Goal: Task Accomplishment & Management: Use online tool/utility

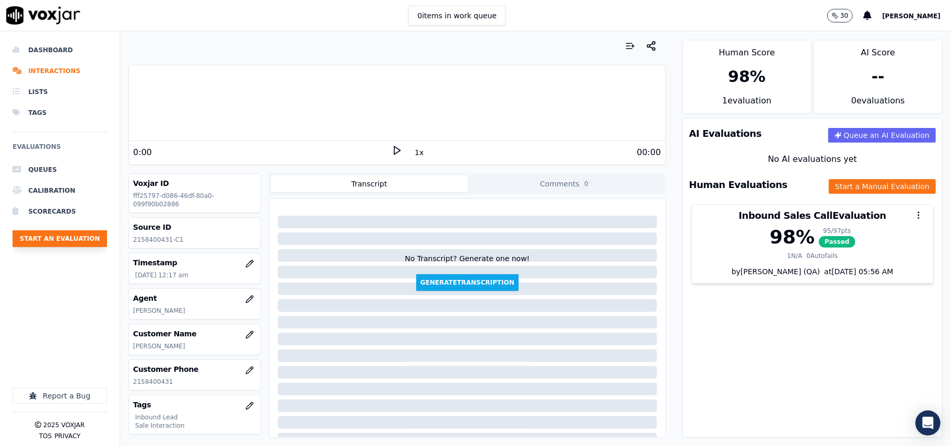
click at [48, 237] on button "Start an Evaluation" at bounding box center [60, 238] width 95 height 17
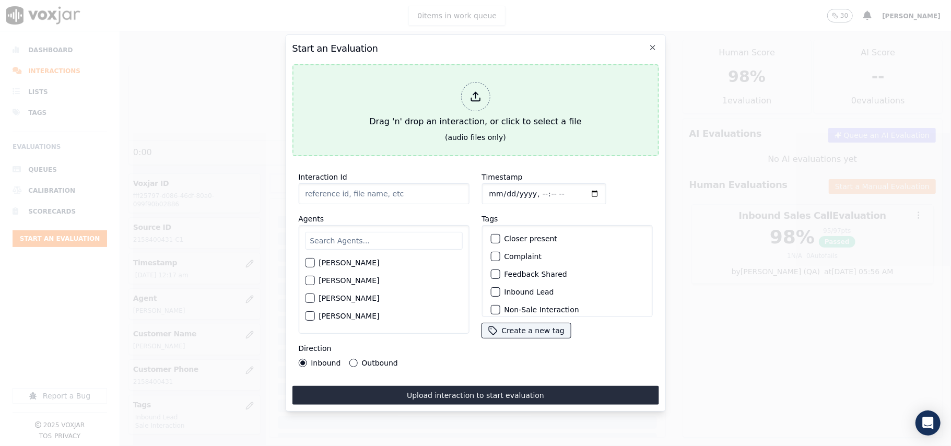
click at [548, 131] on button "Drag 'n' drop an interaction, or click to select a file (audio files only)" at bounding box center [475, 110] width 367 height 92
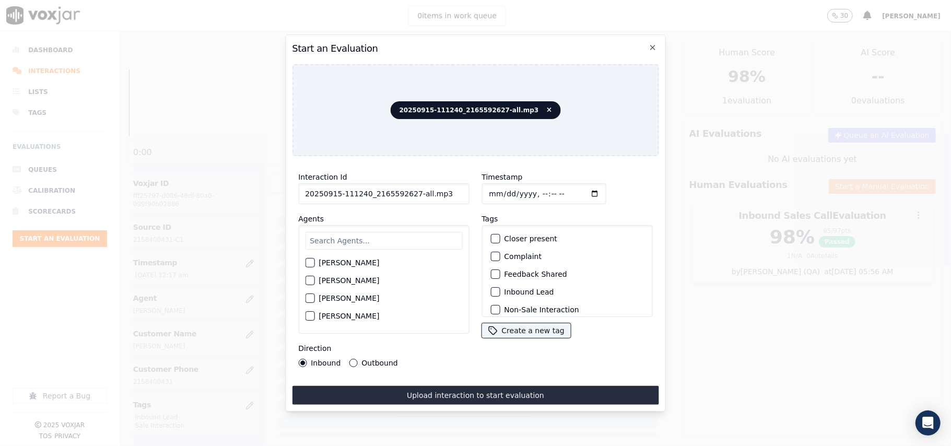
drag, startPoint x: 442, startPoint y: 184, endPoint x: 411, endPoint y: 198, distance: 34.6
click at [411, 198] on input "20250915-111240_2165592627-all.mp3" at bounding box center [383, 193] width 171 height 21
type input "20250915-111240_2165592627-C1"
click at [501, 190] on input "Timestamp" at bounding box center [544, 193] width 124 height 21
type input "[DATE]T16:33"
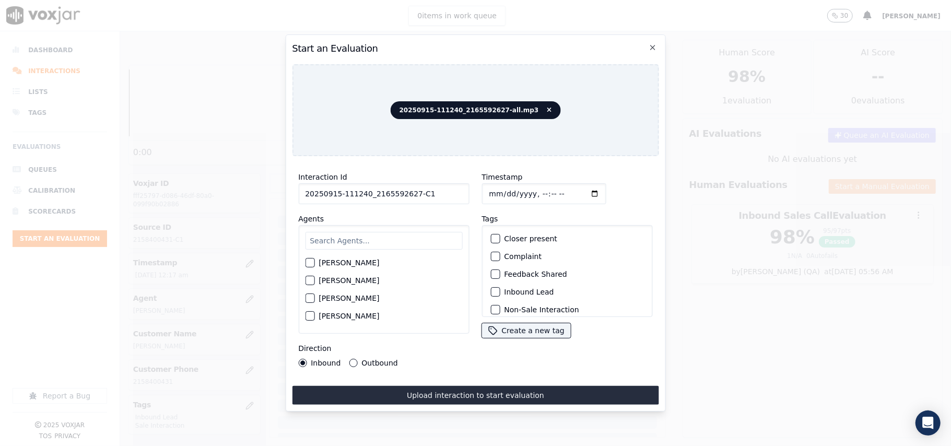
click at [359, 232] on input "text" at bounding box center [383, 241] width 157 height 18
type input "sand"
click at [358, 262] on label "[PERSON_NAME]" at bounding box center [349, 265] width 61 height 7
click at [314, 261] on button "[PERSON_NAME]" at bounding box center [309, 265] width 9 height 9
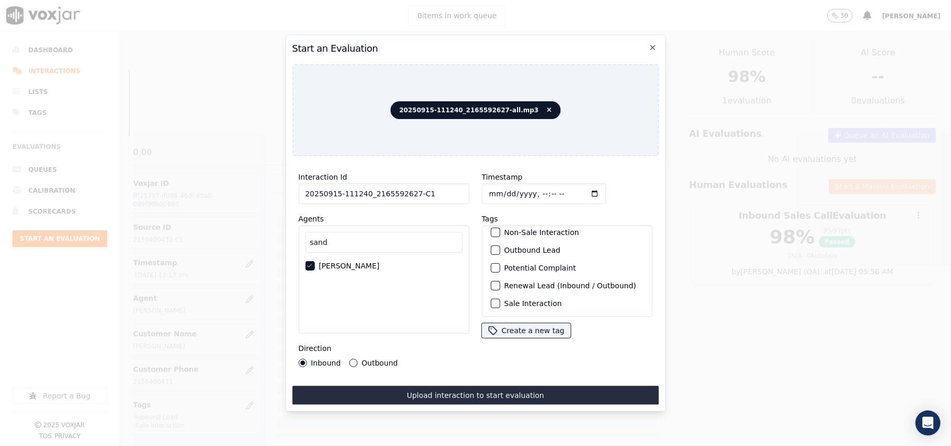
scroll to position [91, 0]
click at [494, 299] on button "Sale Interaction" at bounding box center [494, 303] width 9 height 9
click at [491, 247] on div "button" at bounding box center [494, 250] width 7 height 7
click at [359, 362] on div "Interaction Id 20250915-111240_2165592627-C1 Agents sand [PERSON_NAME] Directio…" at bounding box center [383, 269] width 183 height 209
click at [361, 359] on label "Outbound" at bounding box center [379, 362] width 36 height 7
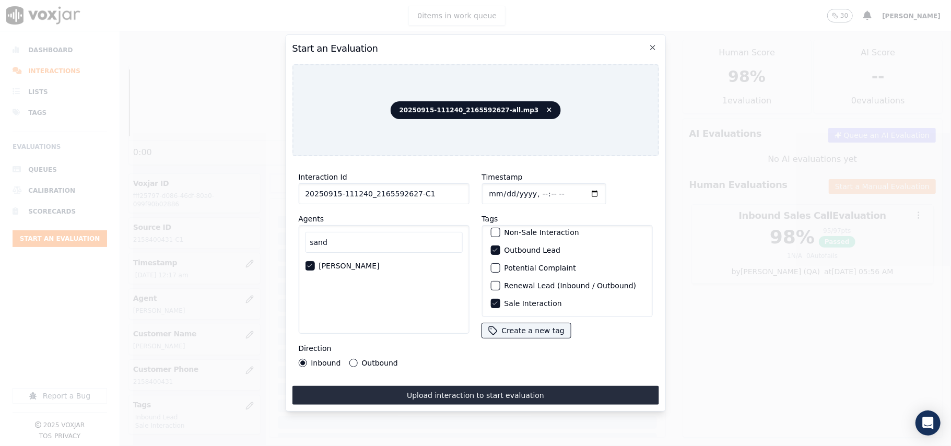
click at [357, 359] on button "Outbound" at bounding box center [353, 363] width 8 height 8
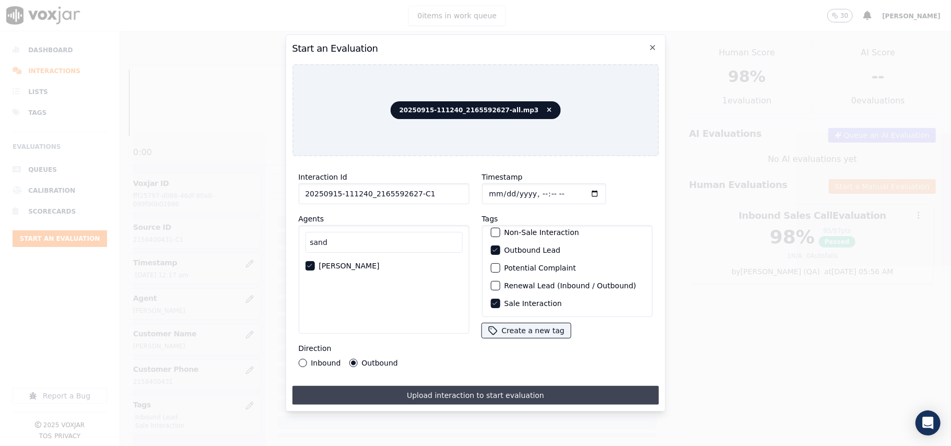
click at [409, 389] on button "Upload interaction to start evaluation" at bounding box center [475, 395] width 367 height 19
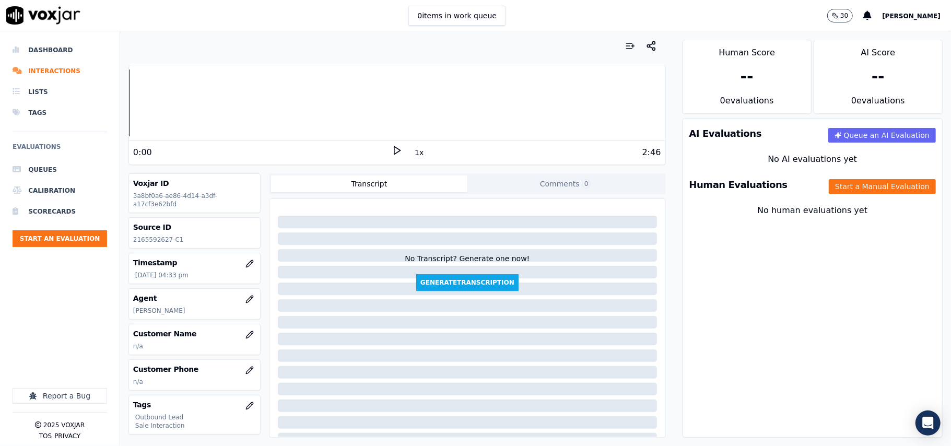
click at [829, 183] on button "Start a Manual Evaluation" at bounding box center [882, 186] width 107 height 15
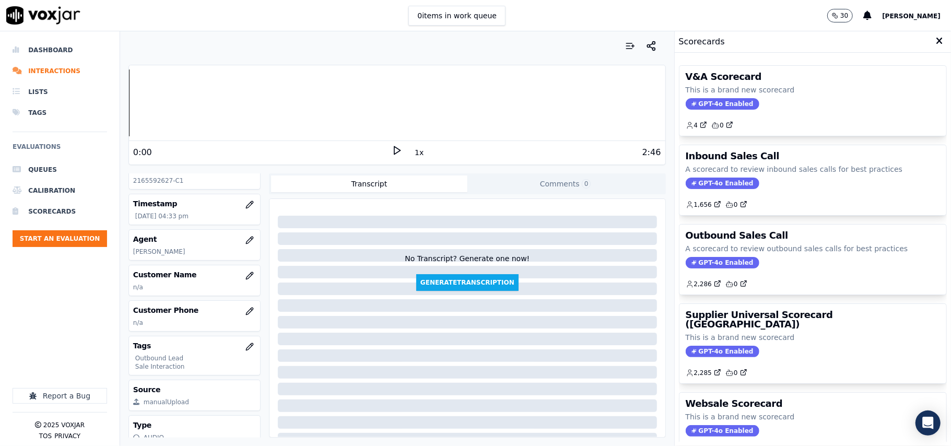
scroll to position [102, 0]
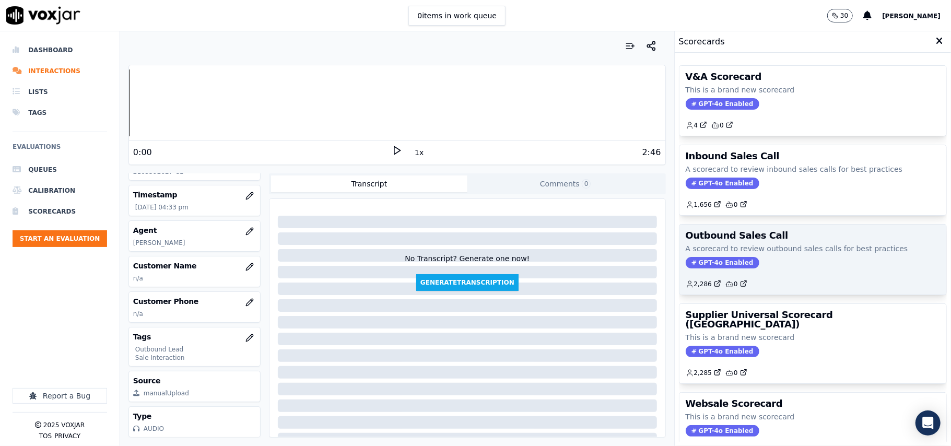
click at [700, 263] on span "GPT-4o Enabled" at bounding box center [723, 262] width 74 height 11
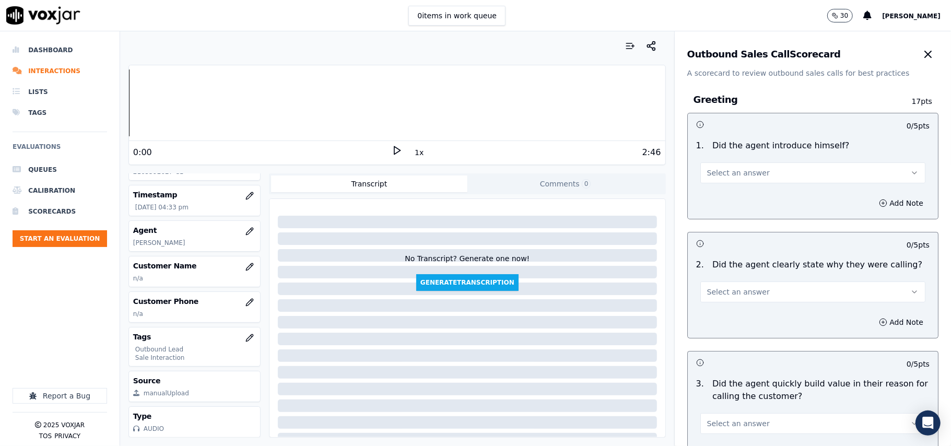
scroll to position [745, 0]
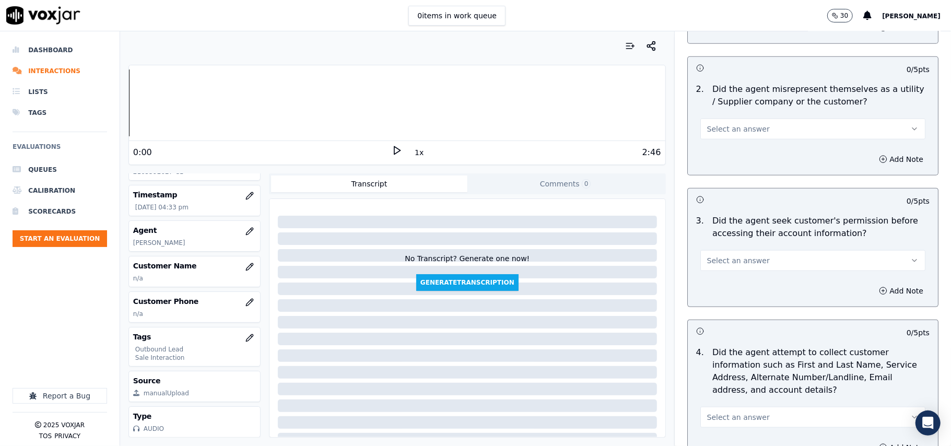
click at [707, 262] on span "Select an answer" at bounding box center [738, 260] width 63 height 10
click at [700, 300] on span at bounding box center [697, 302] width 7 height 7
click at [874, 288] on button "Add Note" at bounding box center [901, 291] width 57 height 15
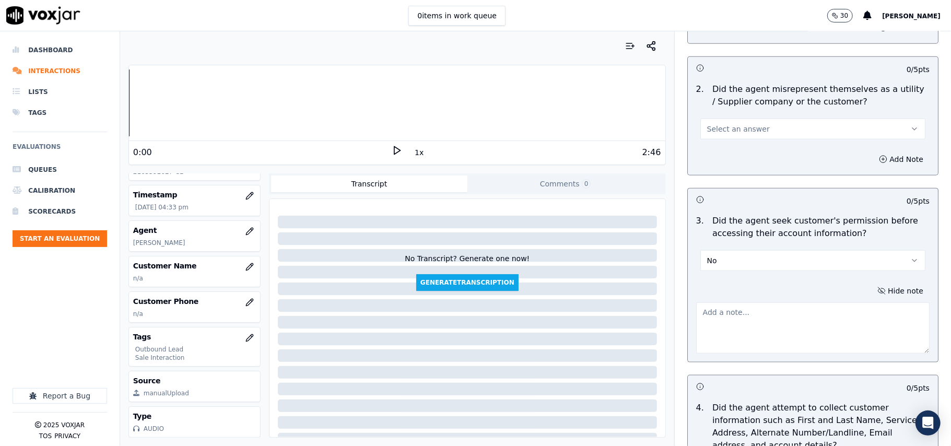
click at [698, 320] on textarea at bounding box center [812, 327] width 233 height 51
paste textarea "@05:33 – The agent accessed the customer’s account without taking prior permiss…"
click at [700, 306] on textarea "@05:33 – The agent accessed the customer’s account without taking prior permiss…" at bounding box center [812, 327] width 233 height 51
paste textarea "Call ID: 111535"
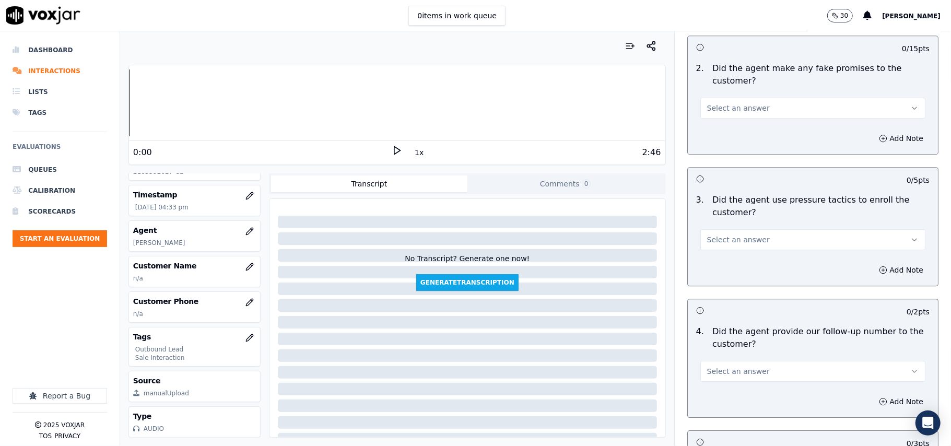
scroll to position [2660, 0]
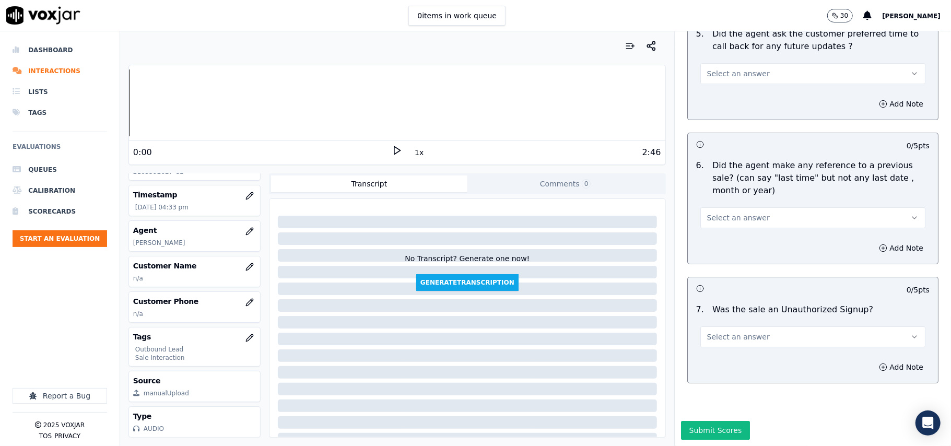
type textarea "Call ID: 111535 @05:33 – The agent accessed the customer’s account without taki…"
click at [757, 326] on button "Select an answer" at bounding box center [812, 336] width 225 height 21
click at [724, 341] on div "No" at bounding box center [790, 345] width 202 height 17
click at [705, 207] on button "Select an answer" at bounding box center [812, 217] width 225 height 21
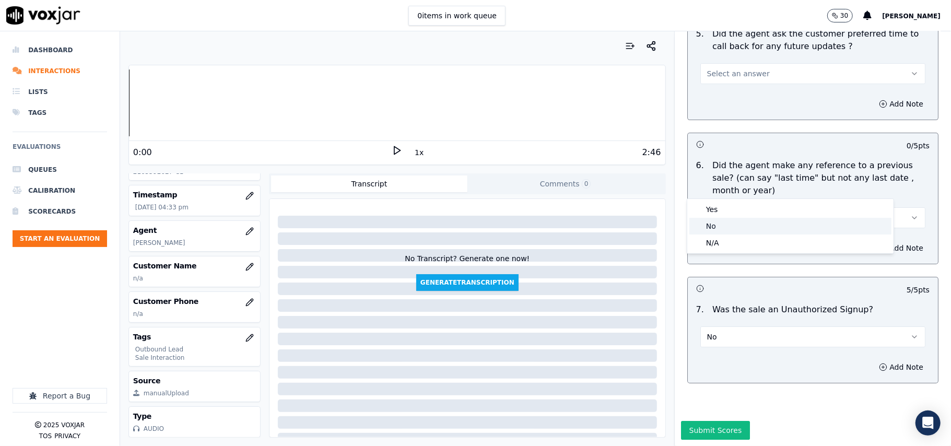
click at [700, 224] on span at bounding box center [697, 225] width 7 height 7
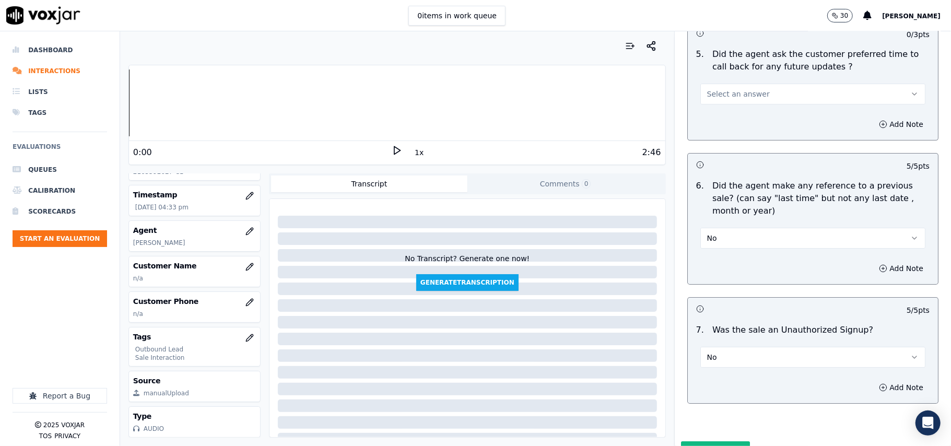
scroll to position [2522, 0]
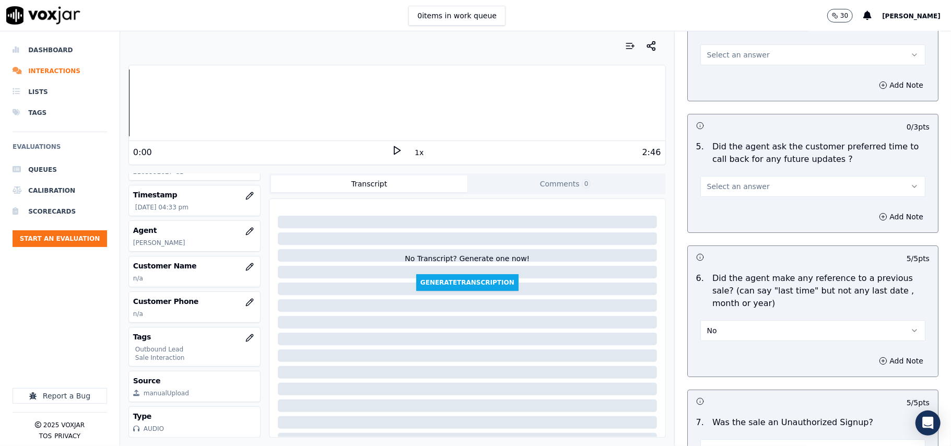
click at [731, 181] on span "Select an answer" at bounding box center [738, 186] width 63 height 10
click at [723, 207] on div "Yes" at bounding box center [790, 204] width 202 height 17
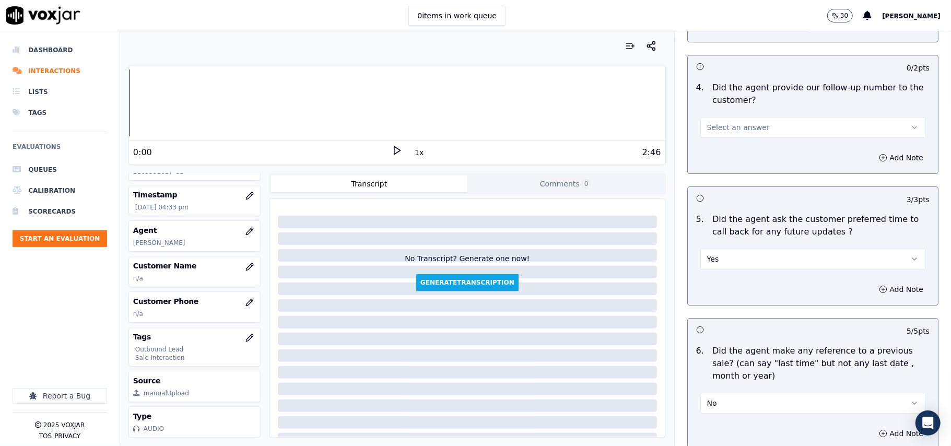
scroll to position [2382, 0]
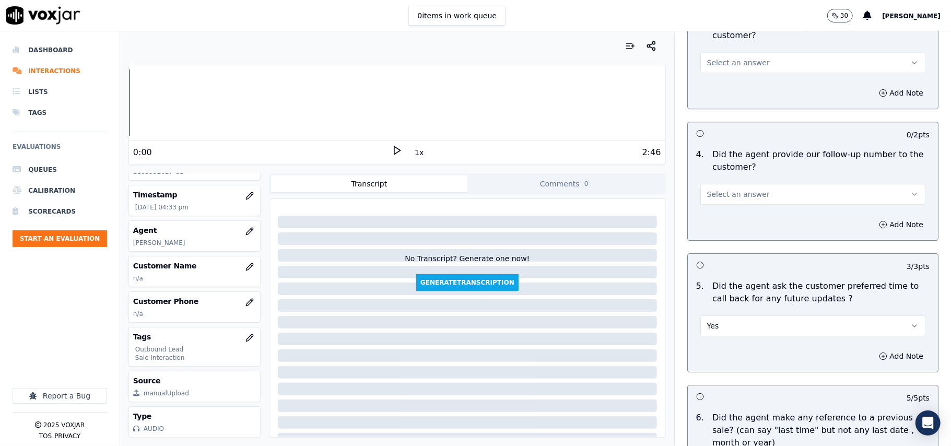
click at [723, 174] on div "Select an answer" at bounding box center [813, 188] width 242 height 31
click at [723, 184] on button "Select an answer" at bounding box center [812, 194] width 225 height 21
click at [708, 204] on div "Yes" at bounding box center [790, 211] width 202 height 17
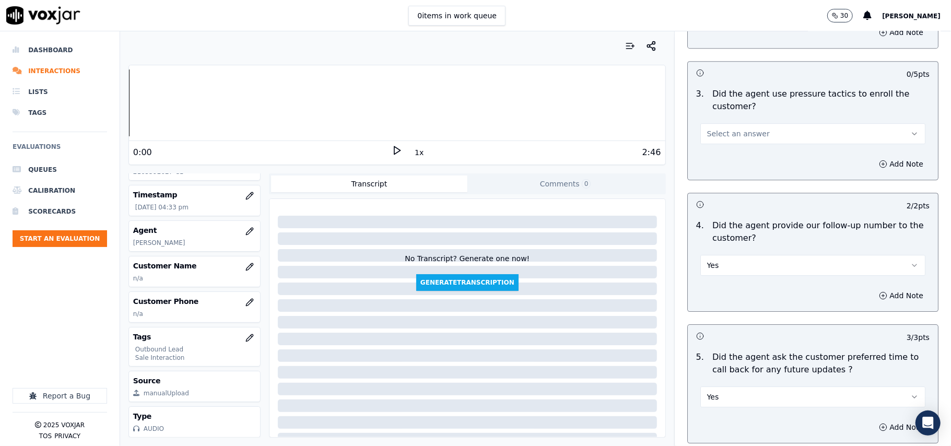
scroll to position [2243, 0]
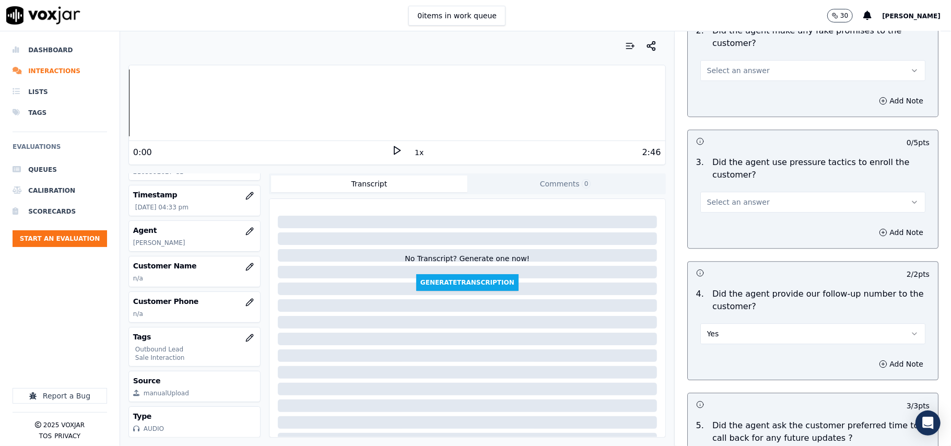
click at [716, 197] on span "Select an answer" at bounding box center [738, 202] width 63 height 10
click at [702, 229] on div "No" at bounding box center [790, 235] width 202 height 17
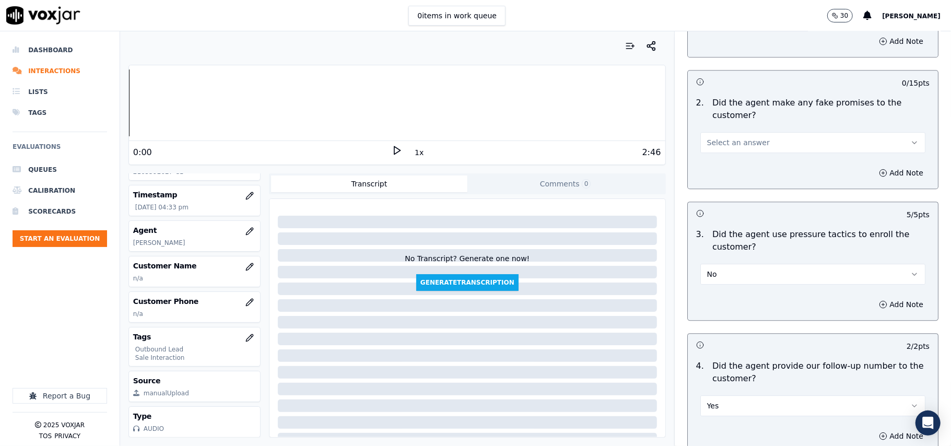
scroll to position [2104, 0]
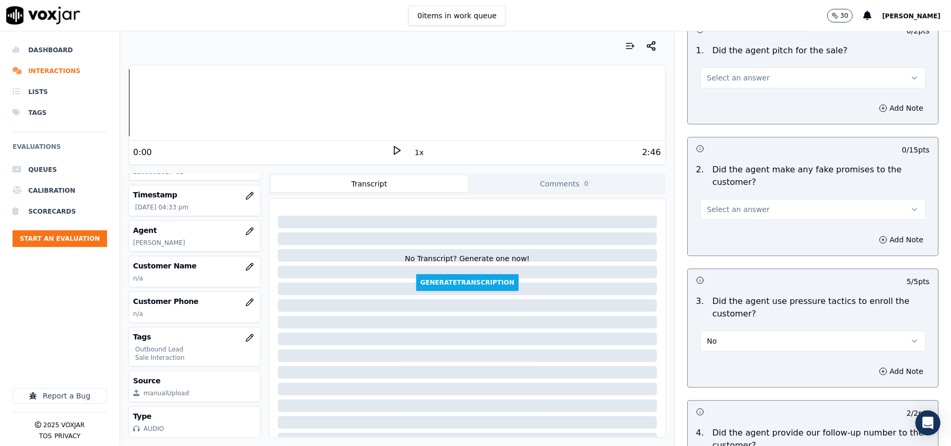
click at [715, 199] on button "Select an answer" at bounding box center [812, 209] width 225 height 21
click at [718, 249] on div "No" at bounding box center [790, 243] width 202 height 17
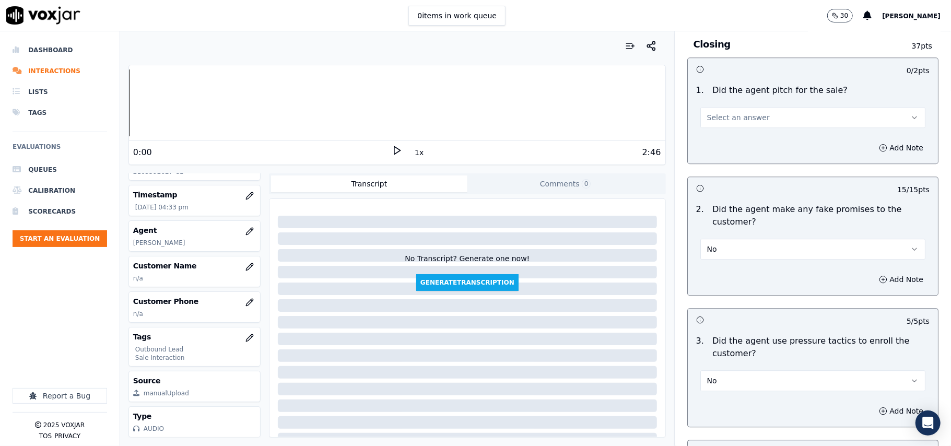
scroll to position [1964, 0]
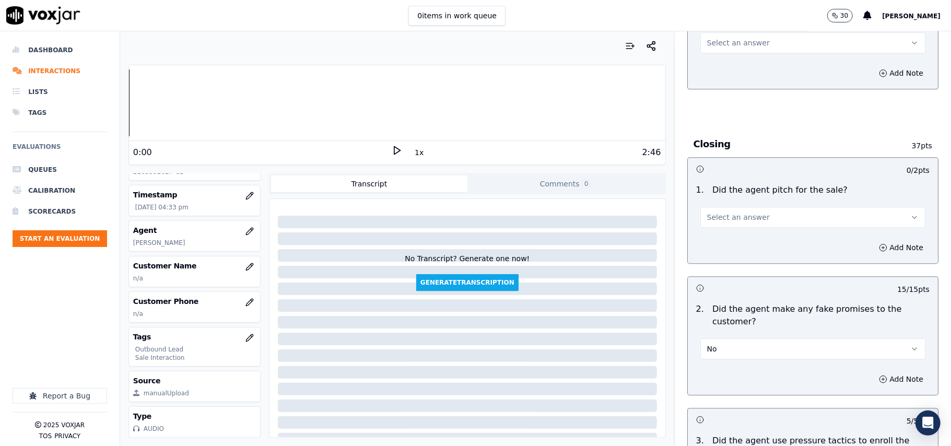
click at [763, 207] on button "Select an answer" at bounding box center [812, 217] width 225 height 21
click at [757, 230] on div "Yes" at bounding box center [790, 233] width 202 height 17
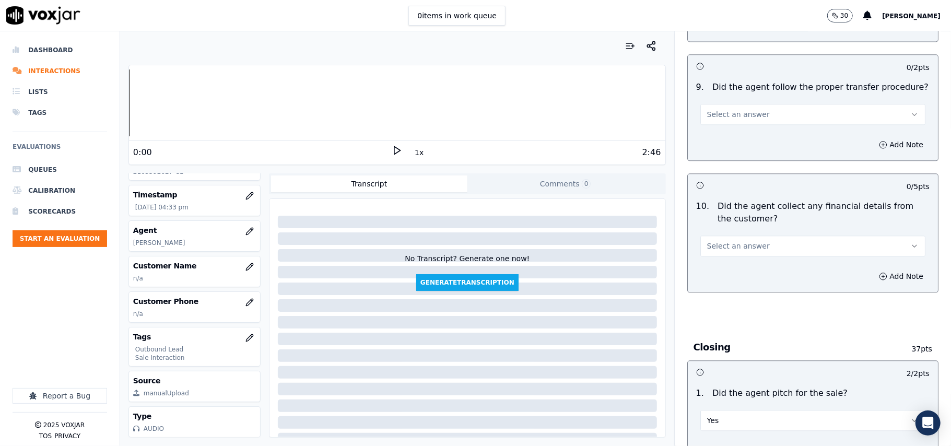
scroll to position [1755, 0]
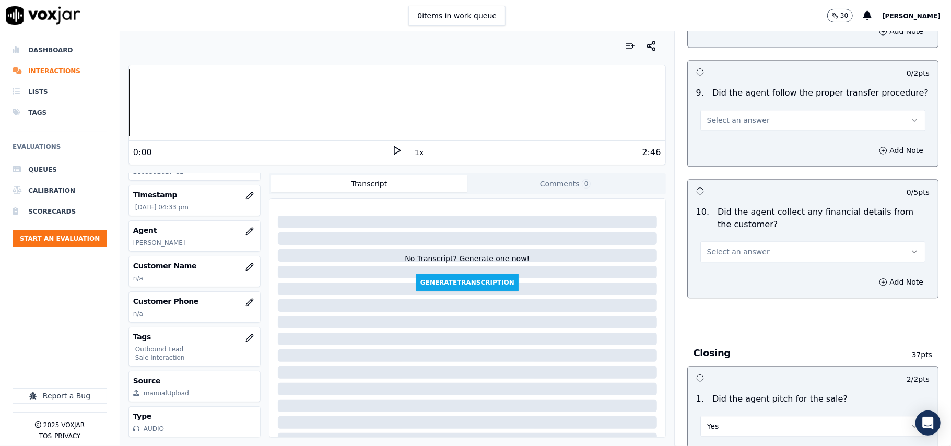
drag, startPoint x: 744, startPoint y: 237, endPoint x: 741, endPoint y: 253, distance: 16.1
click at [744, 241] on button "Select an answer" at bounding box center [812, 251] width 225 height 21
click at [732, 289] on div "No" at bounding box center [790, 284] width 202 height 17
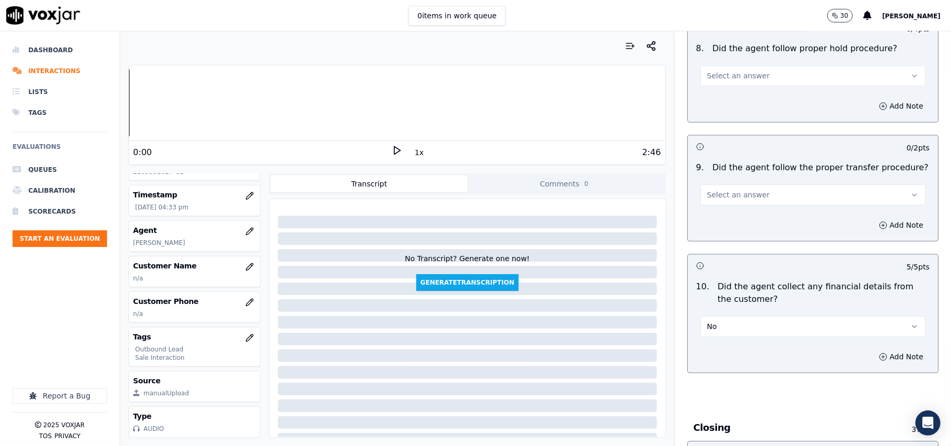
scroll to position [1616, 0]
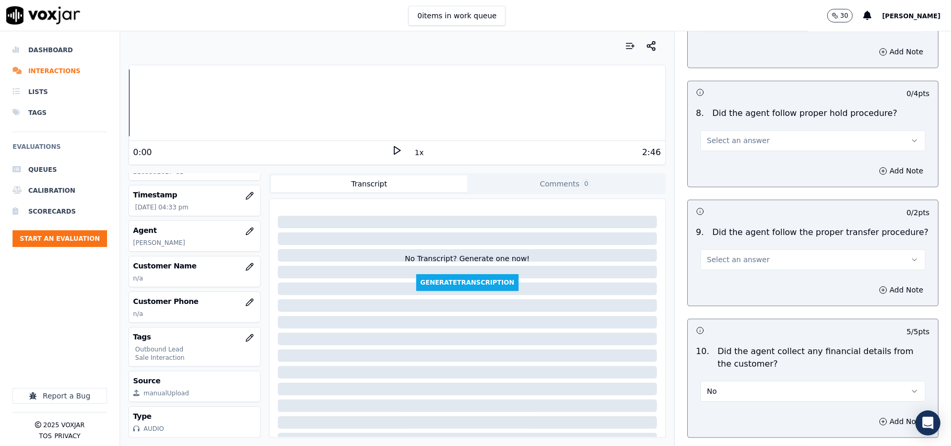
click at [750, 251] on button "Select an answer" at bounding box center [812, 259] width 225 height 21
click at [734, 294] on div "No" at bounding box center [790, 292] width 202 height 17
click at [733, 247] on div "No" at bounding box center [812, 258] width 225 height 23
click at [721, 259] on button "No" at bounding box center [812, 259] width 225 height 21
click at [717, 275] on div "Yes" at bounding box center [790, 275] width 202 height 17
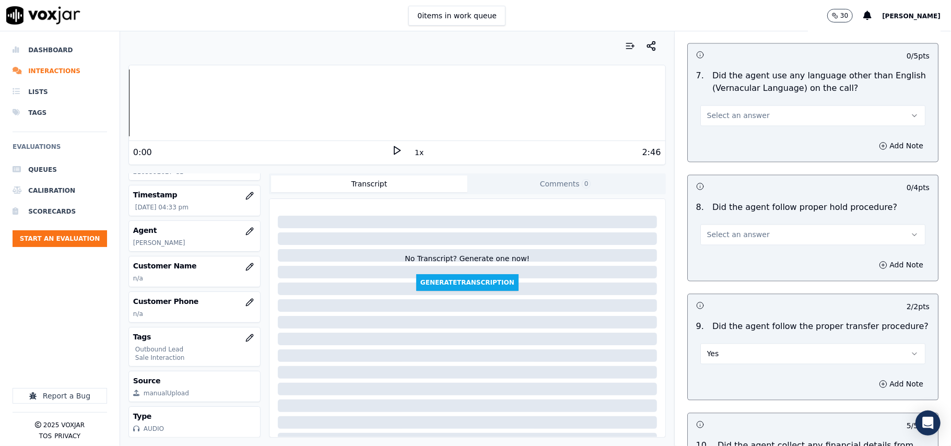
scroll to position [1407, 0]
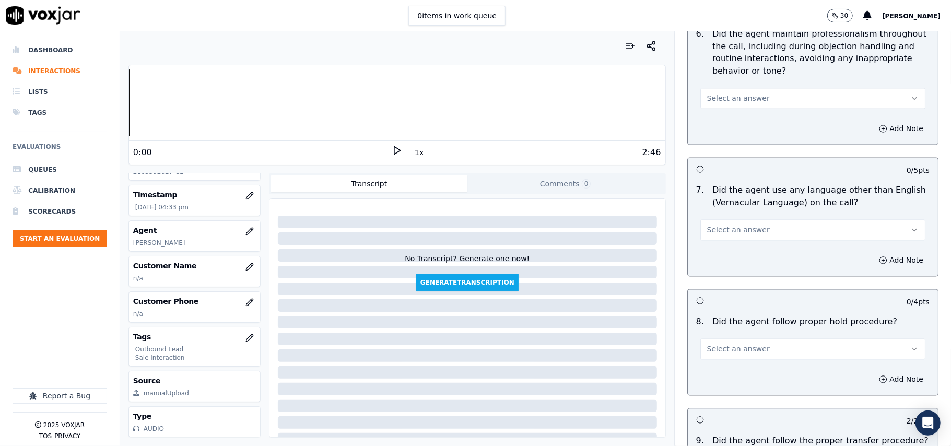
click at [751, 339] on button "Select an answer" at bounding box center [812, 349] width 225 height 21
click at [748, 361] on div "Yes" at bounding box center [790, 364] width 202 height 17
click at [744, 225] on span "Select an answer" at bounding box center [738, 230] width 63 height 10
click at [721, 261] on div "No" at bounding box center [790, 261] width 202 height 17
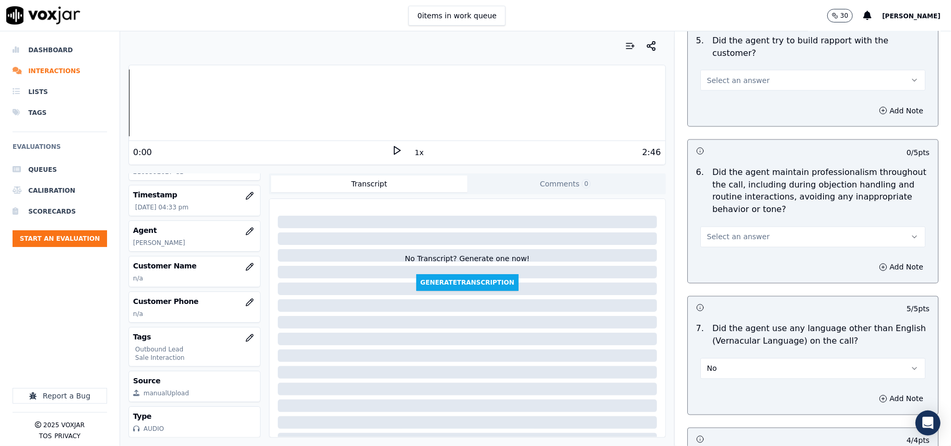
scroll to position [1268, 0]
click at [746, 234] on button "Select an answer" at bounding box center [812, 237] width 225 height 21
click at [729, 263] on div "No" at bounding box center [790, 269] width 202 height 17
click at [725, 231] on button "No" at bounding box center [812, 237] width 225 height 21
click at [718, 261] on div "No" at bounding box center [790, 269] width 202 height 17
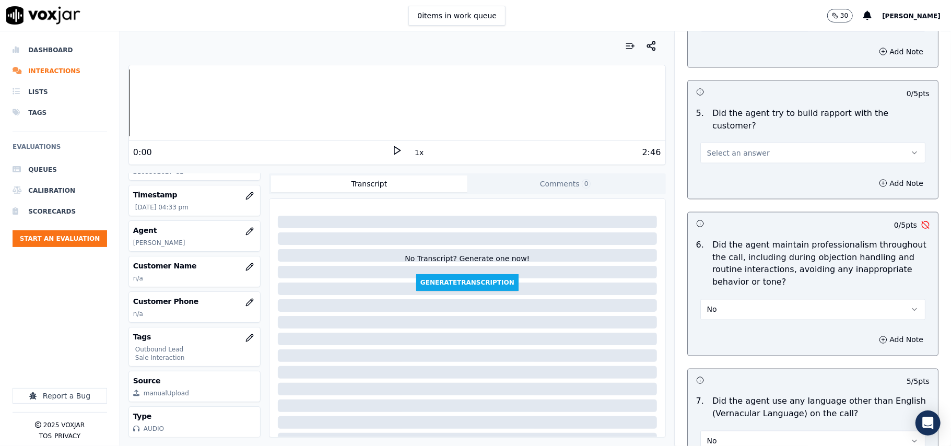
scroll to position [1129, 0]
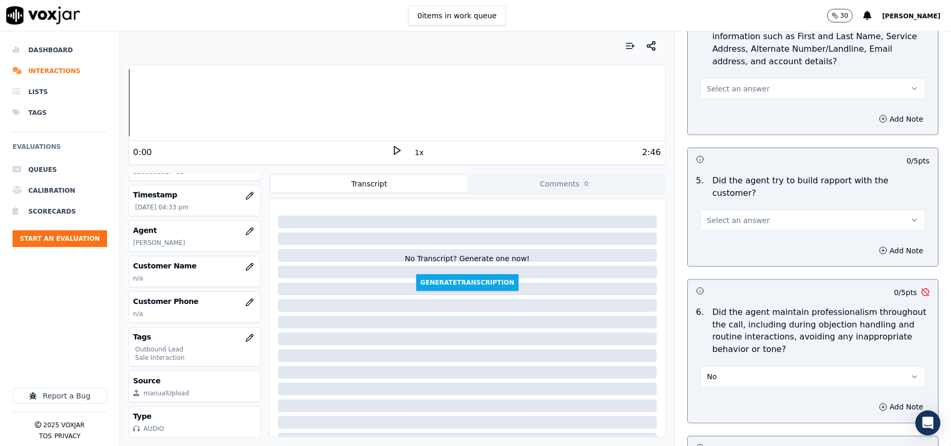
click at [722, 367] on button "No" at bounding box center [812, 377] width 225 height 21
click at [730, 391] on div "Yes" at bounding box center [790, 391] width 202 height 17
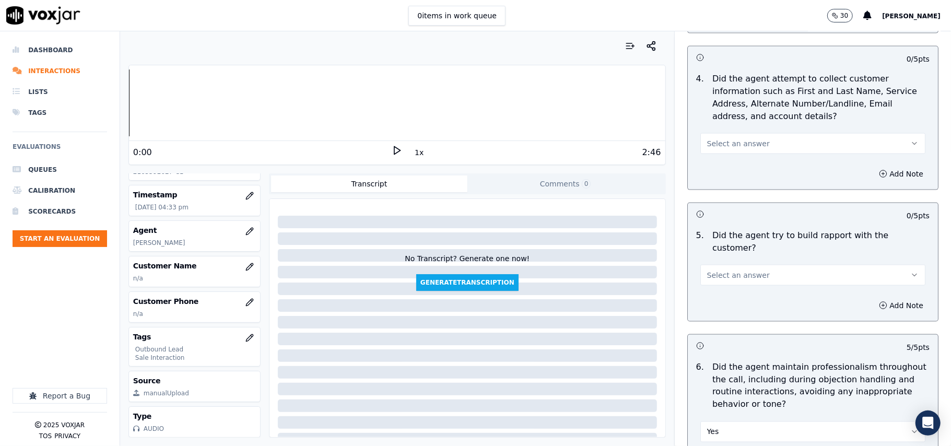
scroll to position [989, 0]
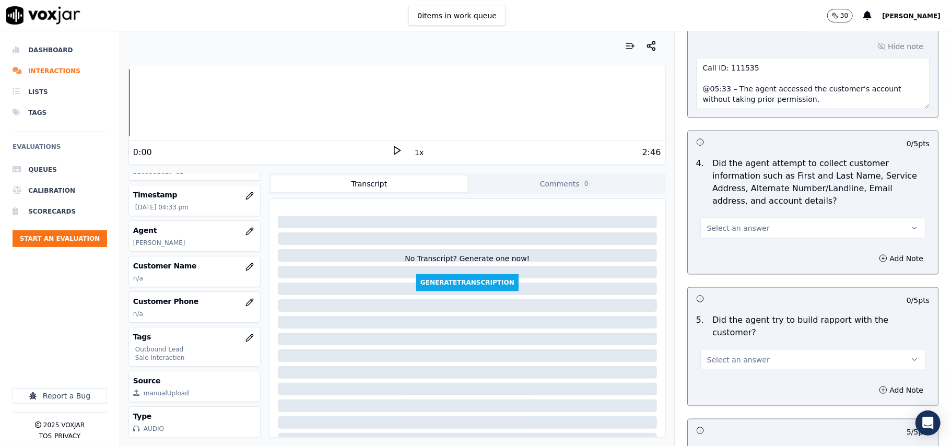
click at [740, 349] on button "Select an answer" at bounding box center [812, 359] width 225 height 21
drag, startPoint x: 709, startPoint y: 377, endPoint x: 717, endPoint y: 306, distance: 72.0
click at [709, 372] on div "Yes" at bounding box center [790, 374] width 202 height 17
click at [722, 228] on span "Select an answer" at bounding box center [738, 228] width 63 height 10
click at [714, 264] on div "No" at bounding box center [790, 271] width 202 height 17
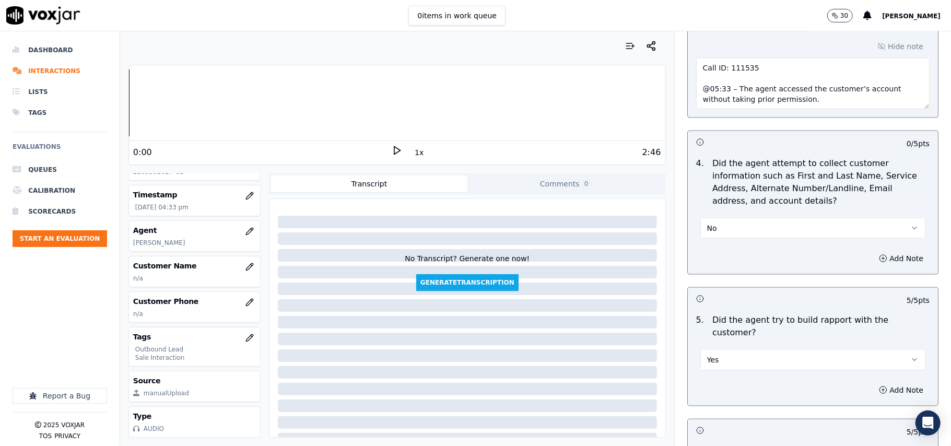
click at [721, 231] on button "No" at bounding box center [812, 228] width 225 height 21
click at [717, 257] on div "Yes" at bounding box center [790, 254] width 202 height 17
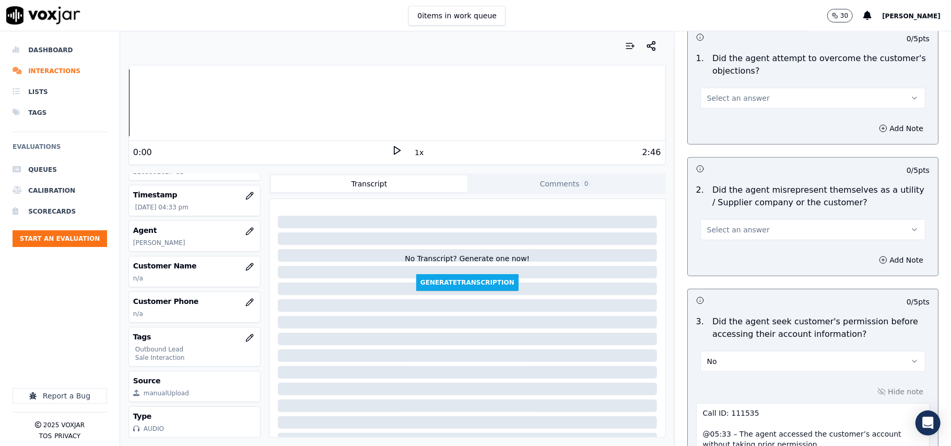
scroll to position [641, 0]
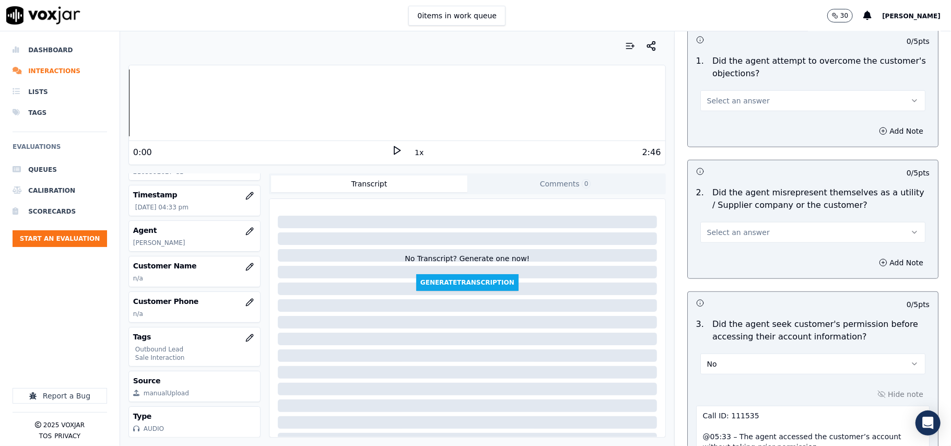
click at [733, 237] on span "Select an answer" at bounding box center [738, 232] width 63 height 10
click at [719, 262] on div "Yes" at bounding box center [790, 258] width 202 height 17
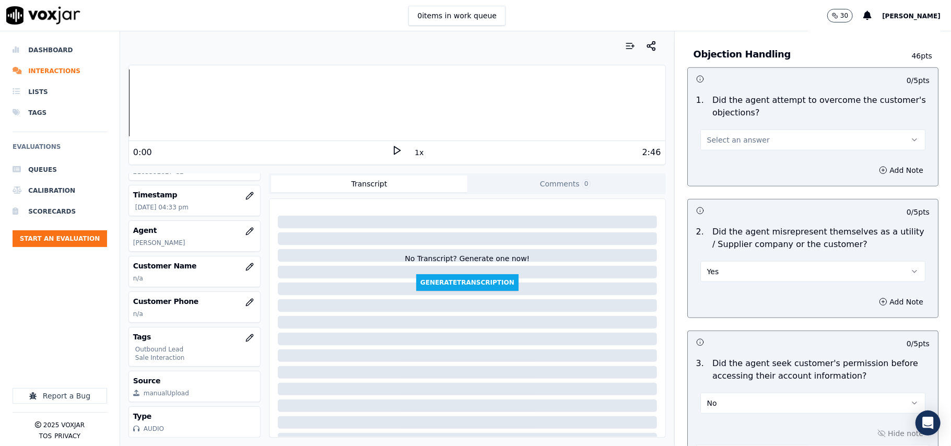
scroll to position [571, 0]
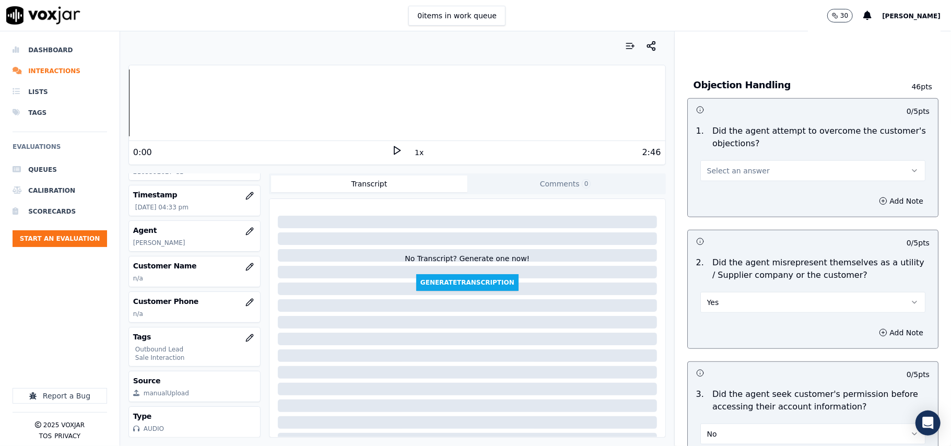
click at [726, 173] on span "Select an answer" at bounding box center [738, 171] width 63 height 10
click at [720, 195] on div "Yes" at bounding box center [790, 195] width 202 height 17
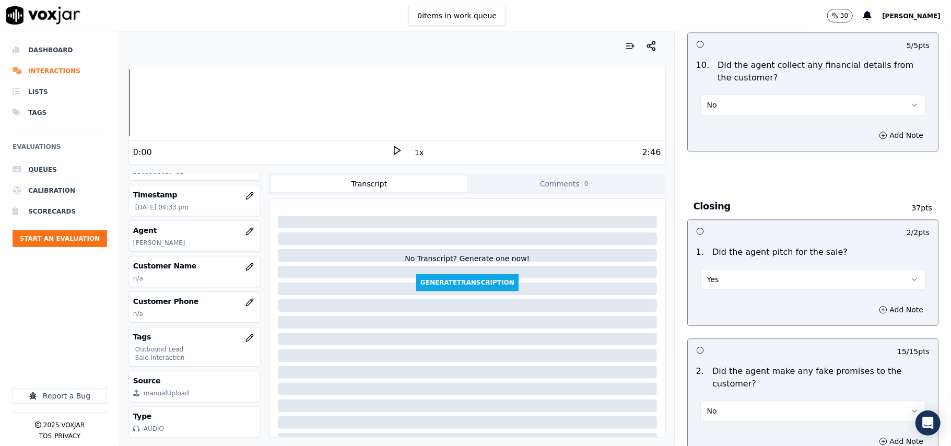
scroll to position [2660, 0]
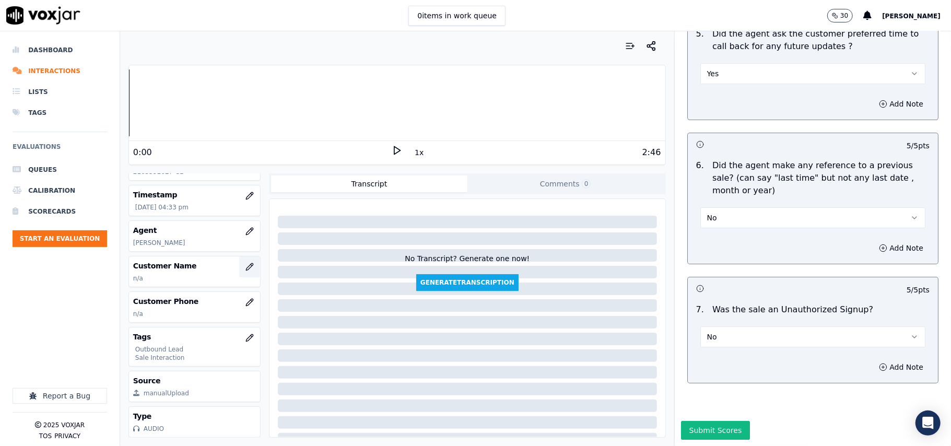
click at [239, 256] on button "button" at bounding box center [249, 266] width 21 height 21
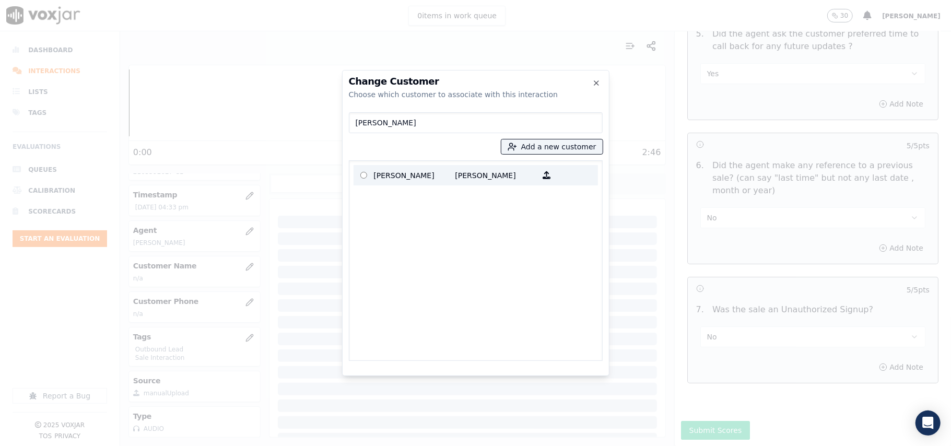
type input "[PERSON_NAME]"
click at [366, 168] on p at bounding box center [364, 175] width 20 height 16
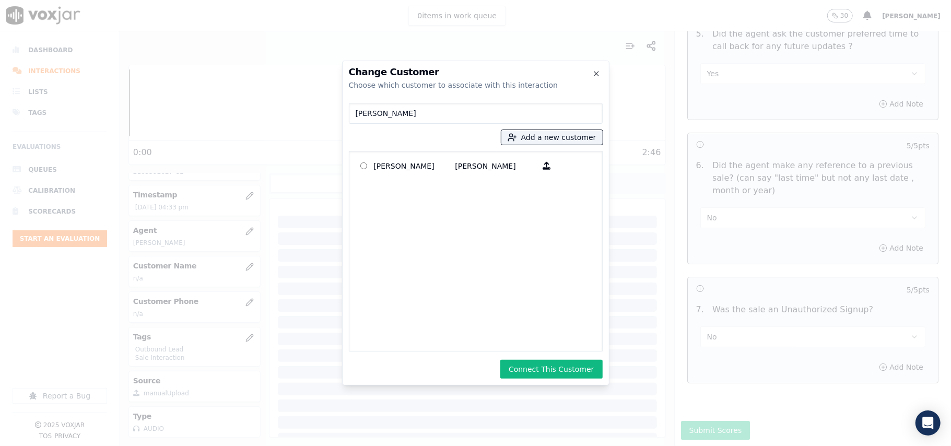
click at [525, 358] on div "Change Customer Choose which customer to associate with this interaction [PERSO…" at bounding box center [475, 223] width 267 height 325
click at [531, 366] on button "Connect This Customer" at bounding box center [551, 369] width 102 height 19
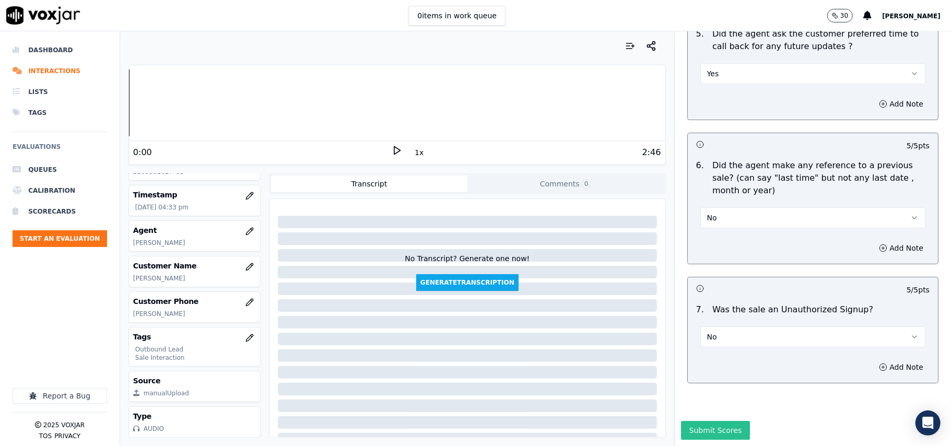
click at [702, 421] on button "Submit Scores" at bounding box center [715, 430] width 69 height 19
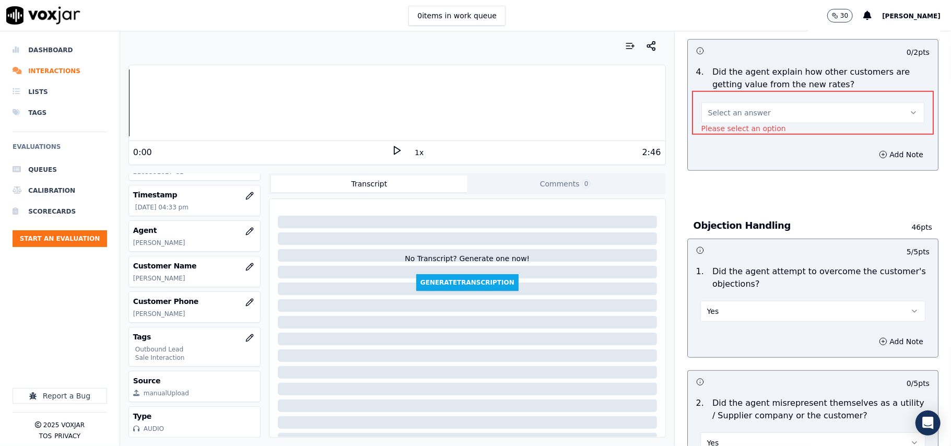
scroll to position [410, 0]
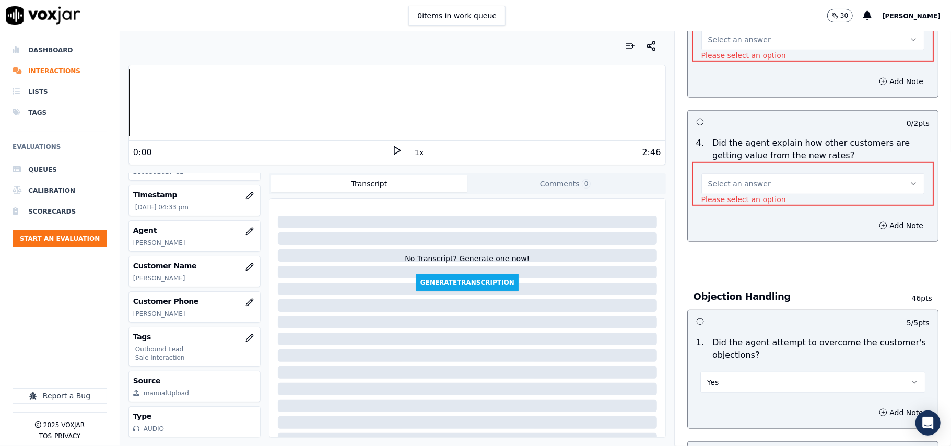
click at [748, 186] on button "Select an answer" at bounding box center [812, 183] width 223 height 21
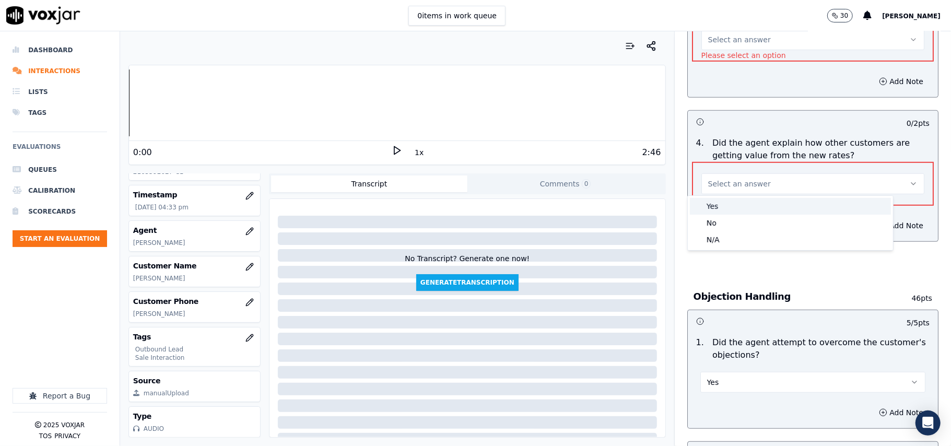
click at [741, 203] on div "Yes" at bounding box center [790, 206] width 201 height 17
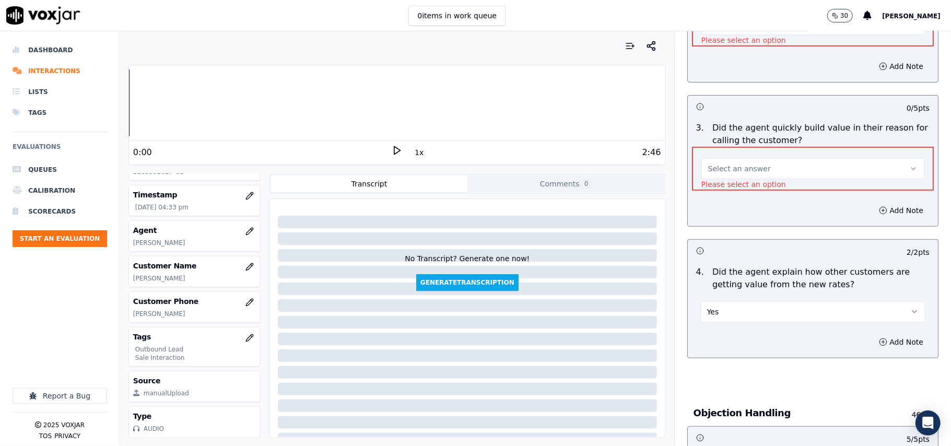
scroll to position [271, 0]
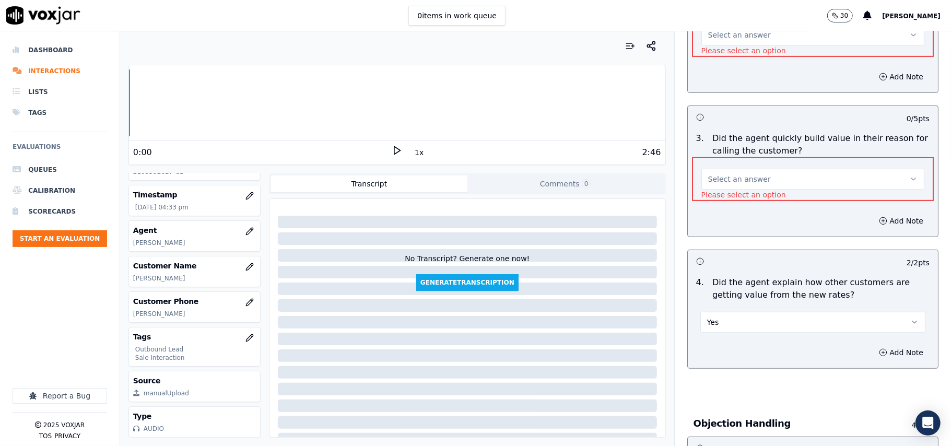
click at [723, 178] on span "Select an answer" at bounding box center [739, 179] width 63 height 10
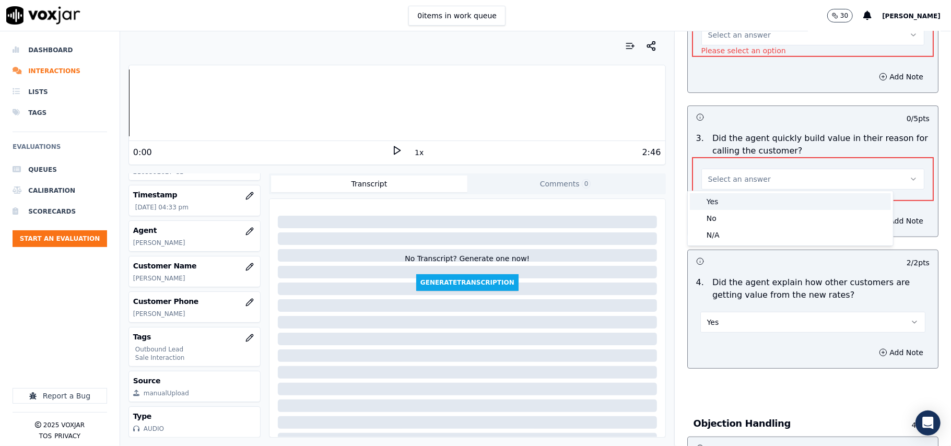
click at [712, 207] on div "Yes" at bounding box center [790, 201] width 201 height 17
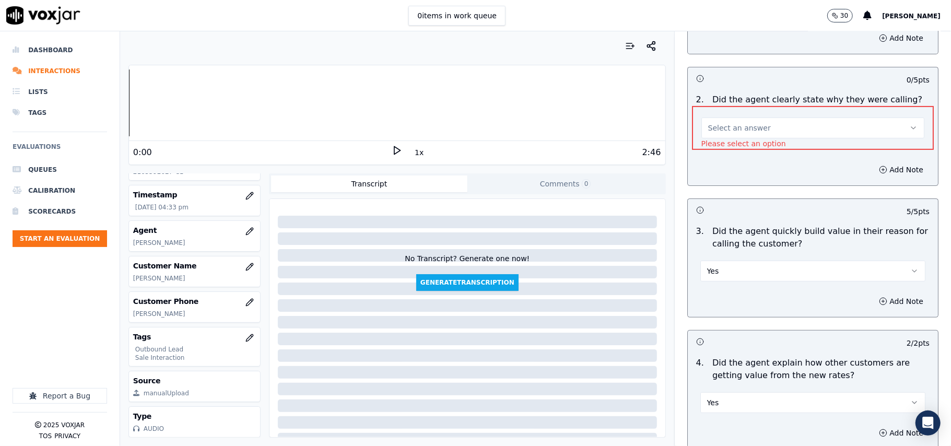
scroll to position [62, 0]
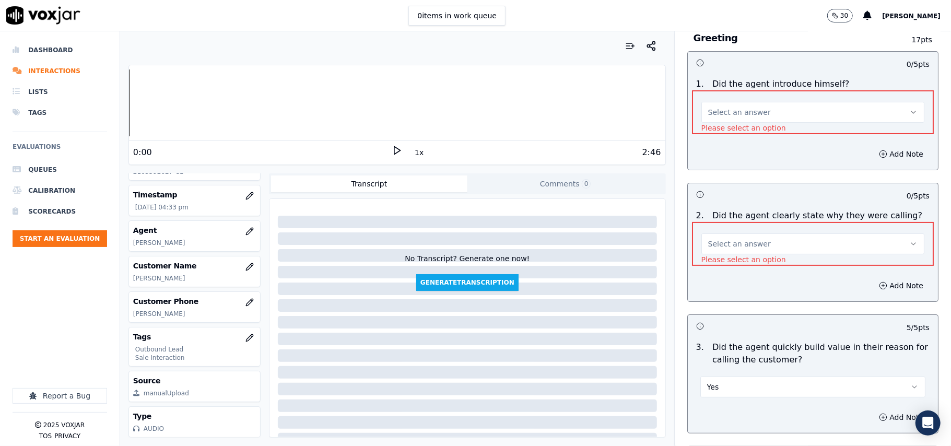
click at [719, 249] on button "Select an answer" at bounding box center [812, 243] width 223 height 21
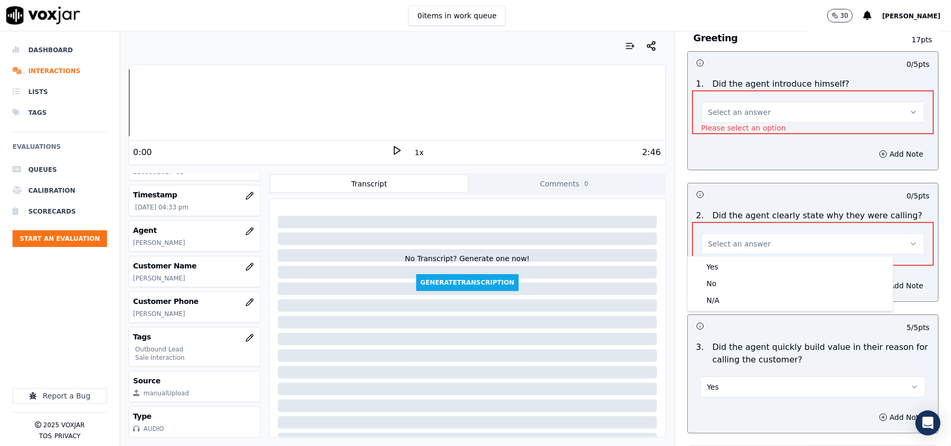
click at [719, 251] on button "Select an answer" at bounding box center [812, 243] width 223 height 21
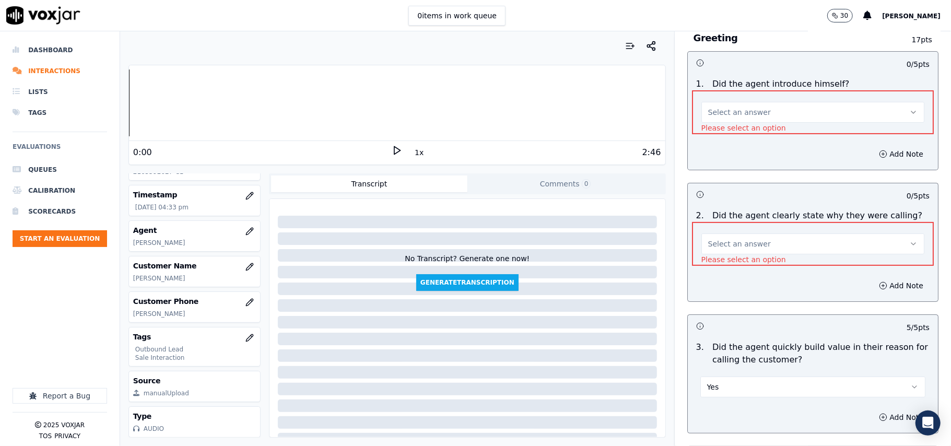
click at [713, 249] on button "Select an answer" at bounding box center [812, 243] width 223 height 21
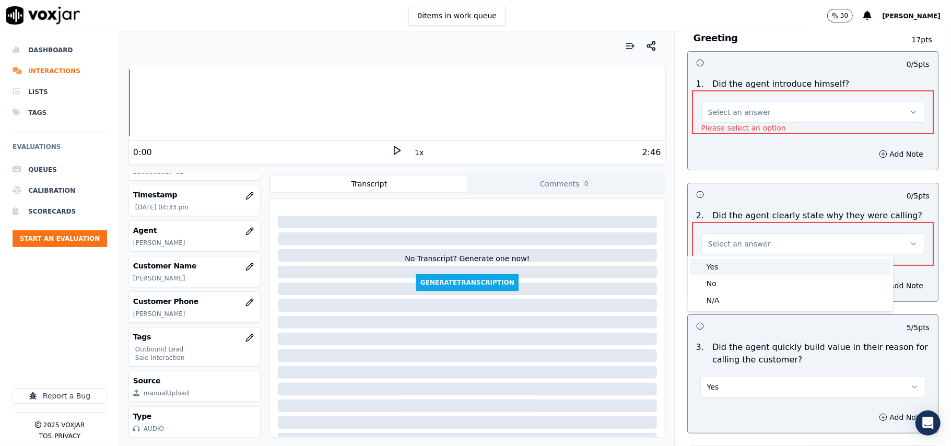
click at [714, 270] on div "Yes" at bounding box center [790, 267] width 201 height 17
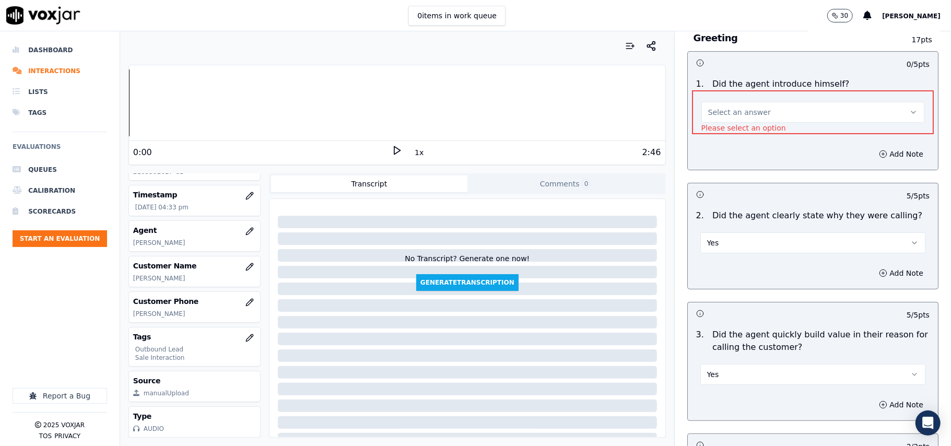
scroll to position [0, 0]
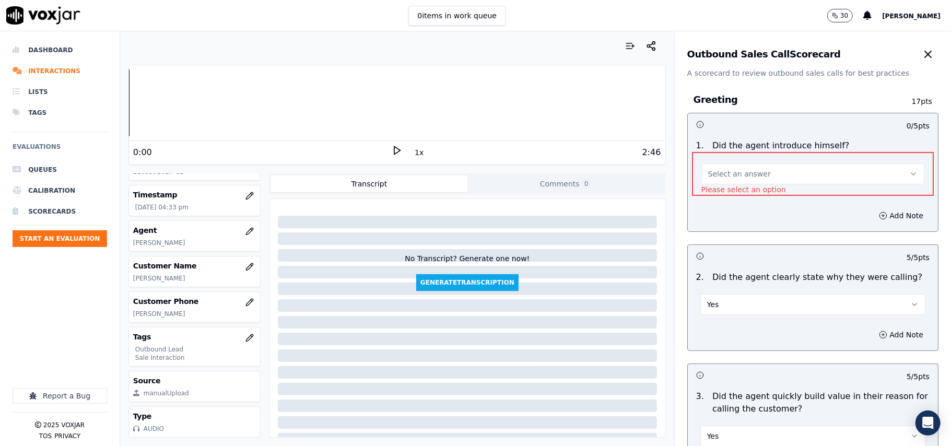
click at [719, 183] on button "Select an answer" at bounding box center [812, 173] width 223 height 21
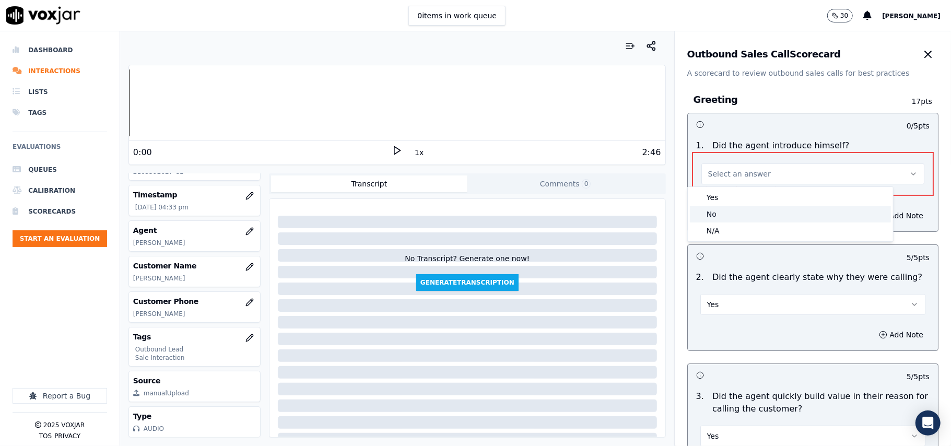
click at [714, 207] on div "No" at bounding box center [790, 214] width 201 height 17
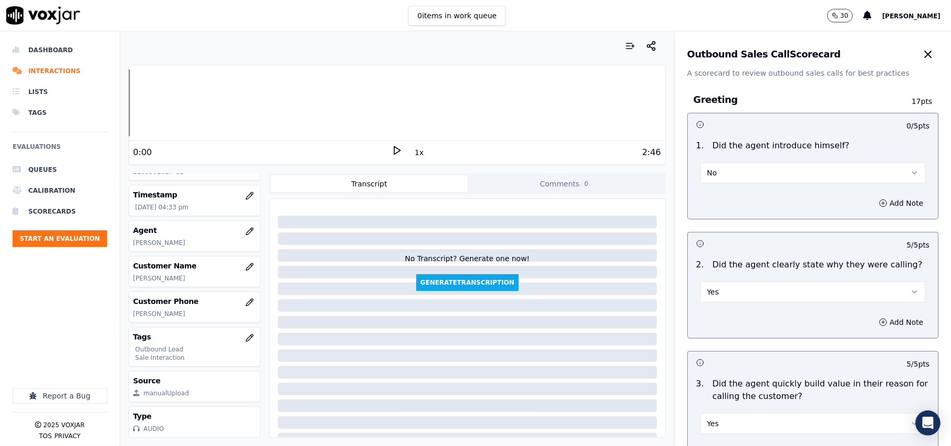
click at [726, 170] on button "No" at bounding box center [812, 172] width 225 height 21
click at [711, 195] on div "Yes" at bounding box center [790, 197] width 202 height 17
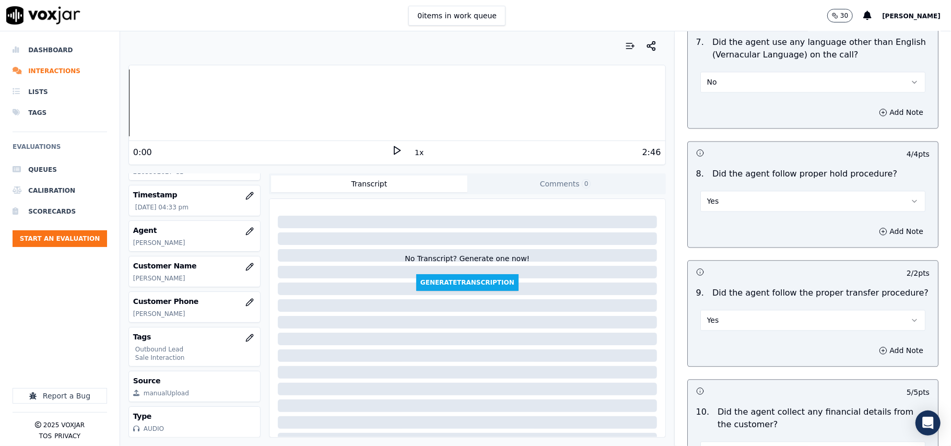
scroll to position [2660, 0]
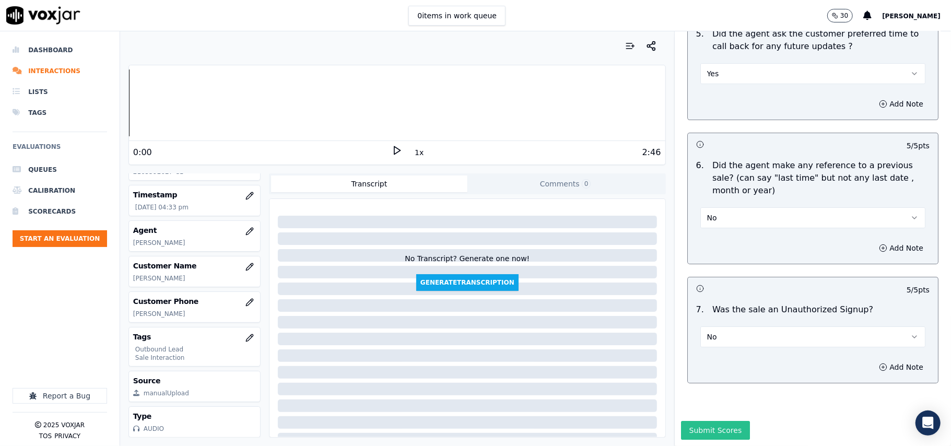
click at [688, 421] on button "Submit Scores" at bounding box center [715, 430] width 69 height 19
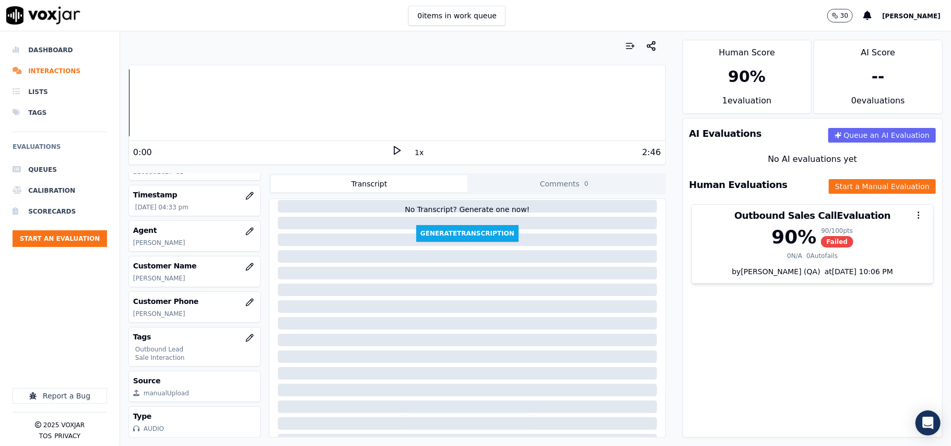
scroll to position [69, 0]
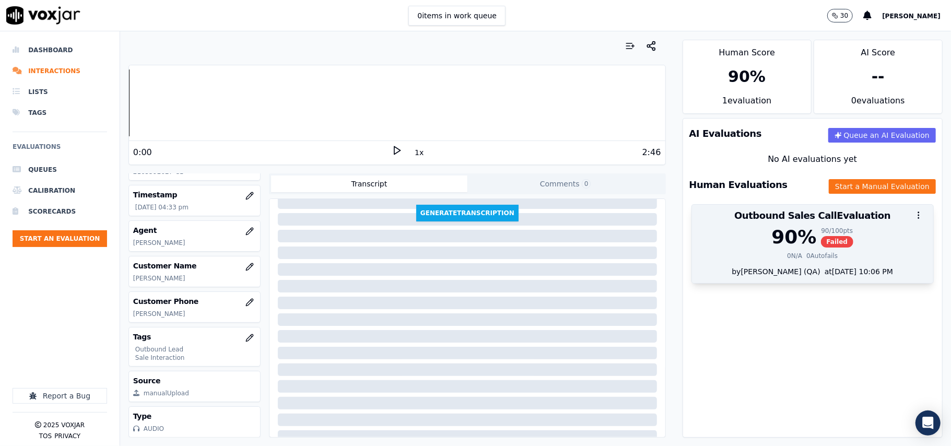
click at [806, 257] on div "0 Autofails" at bounding box center [821, 256] width 31 height 8
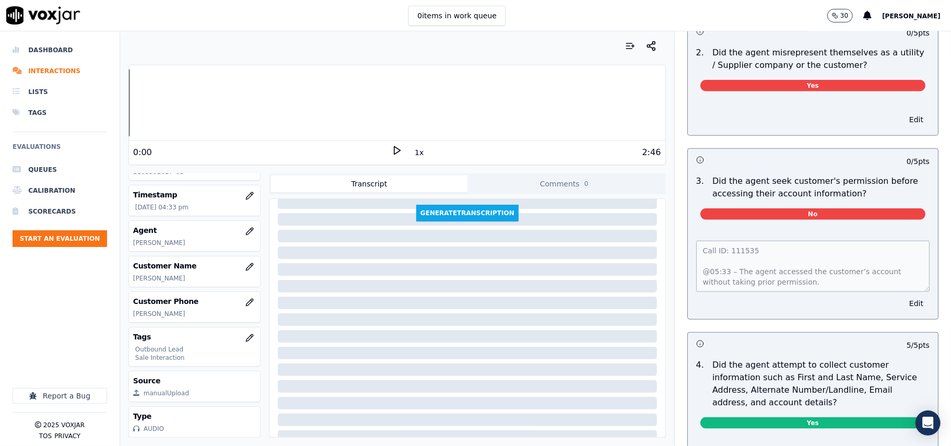
scroll to position [627, 0]
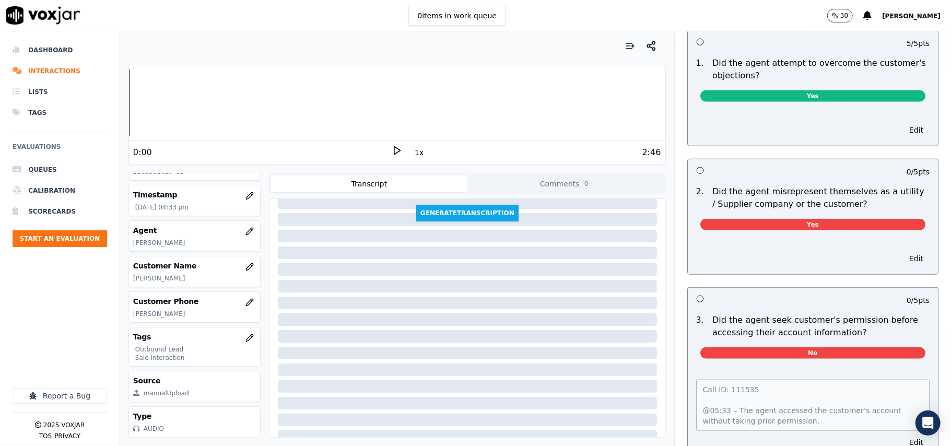
click at [903, 257] on button "Edit" at bounding box center [916, 258] width 27 height 15
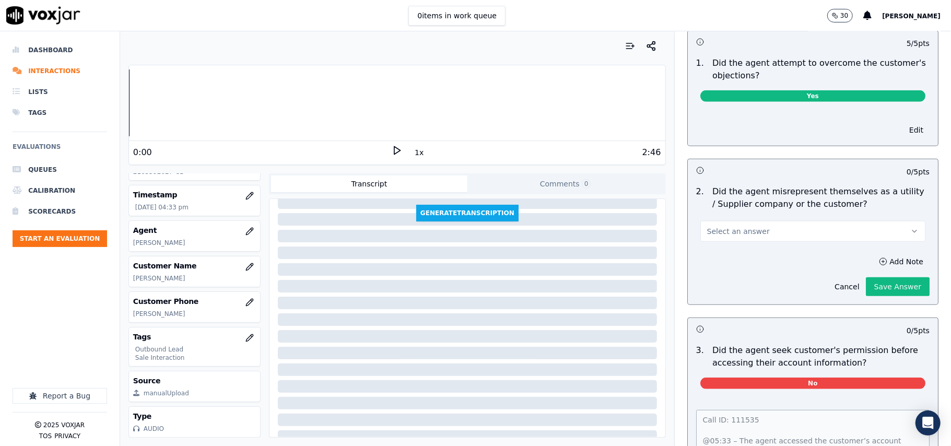
click at [792, 241] on button "Select an answer" at bounding box center [812, 231] width 225 height 21
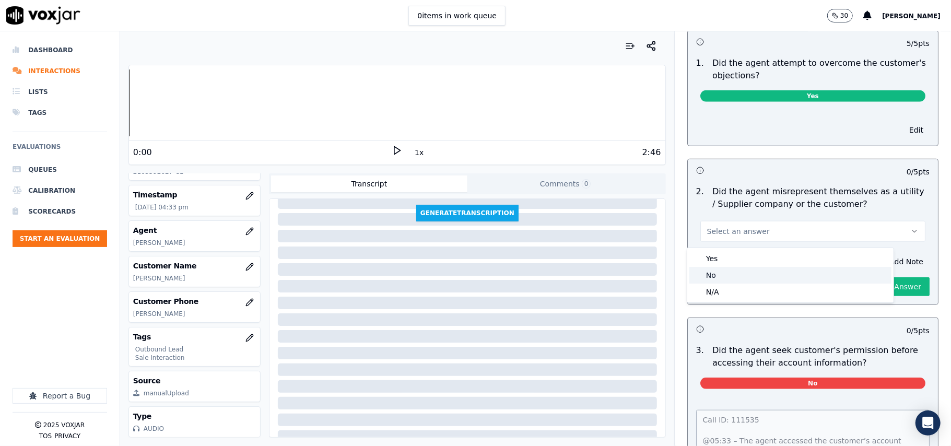
click at [744, 272] on div "No" at bounding box center [790, 275] width 202 height 17
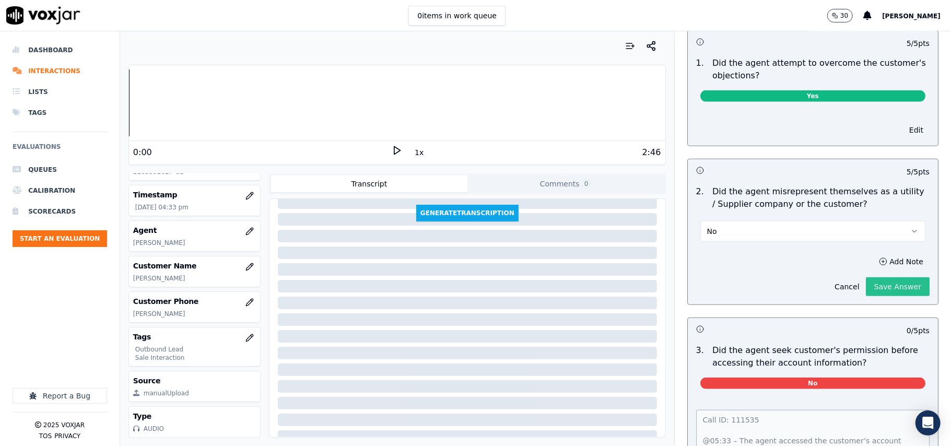
click at [866, 287] on button "Save Answer" at bounding box center [898, 286] width 64 height 19
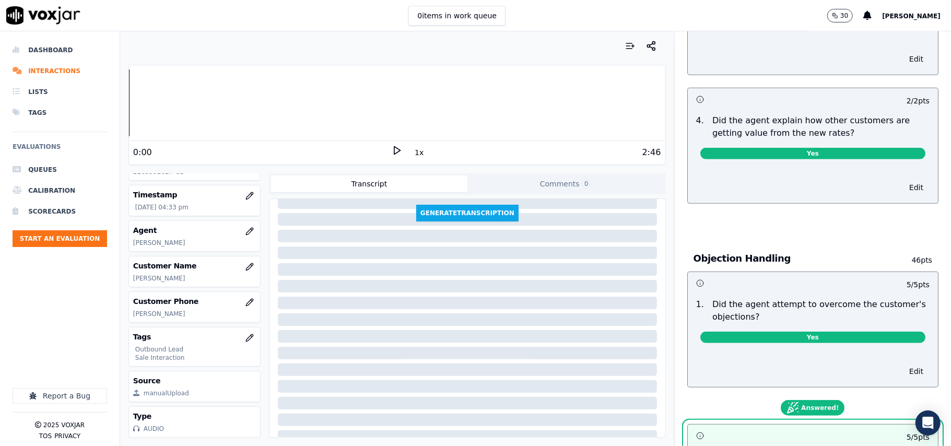
scroll to position [0, 0]
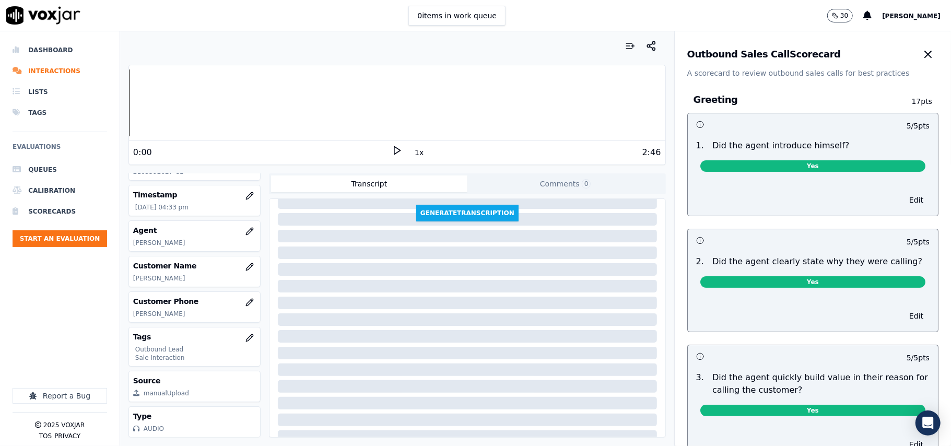
drag, startPoint x: 895, startPoint y: 51, endPoint x: 876, endPoint y: 65, distance: 23.5
click at [922, 51] on icon "button" at bounding box center [928, 54] width 13 height 13
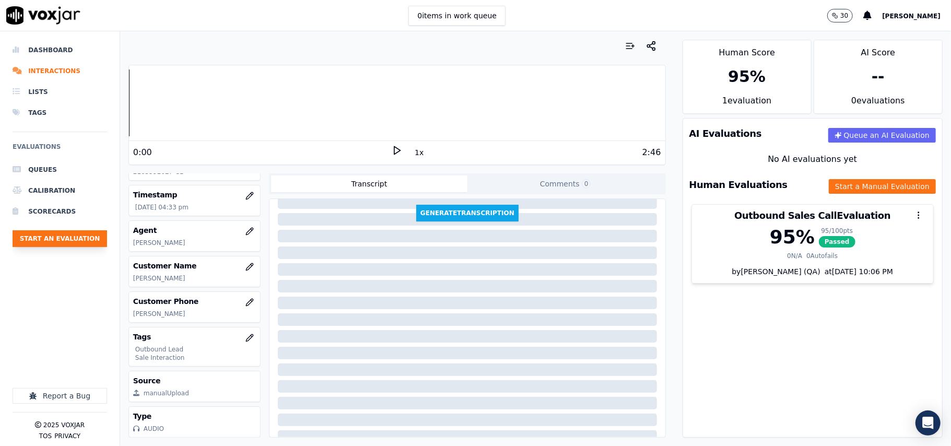
click at [76, 235] on button "Start an Evaluation" at bounding box center [60, 238] width 95 height 17
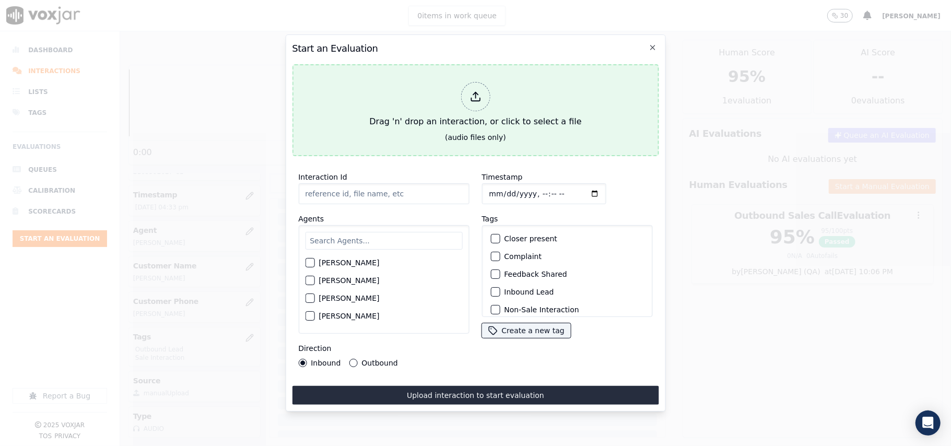
click at [443, 103] on div "Drag 'n' drop an interaction, or click to select a file" at bounding box center [475, 105] width 220 height 54
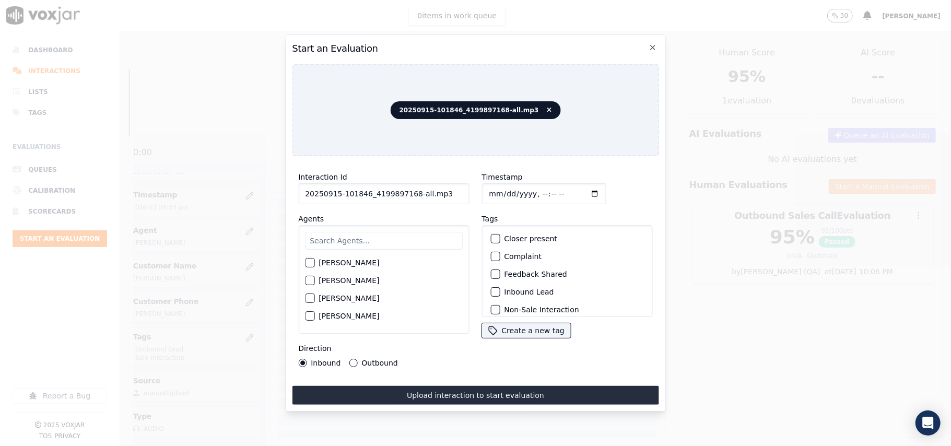
drag, startPoint x: 465, startPoint y: 186, endPoint x: 421, endPoint y: 191, distance: 44.1
click at [421, 191] on div "Interaction Id 20250915-101846_4199897168-all.mp3 Agents [PERSON_NAME] [PERSON_…" at bounding box center [383, 269] width 183 height 209
drag, startPoint x: 445, startPoint y: 187, endPoint x: 409, endPoint y: 181, distance: 36.1
click at [409, 183] on input "20250915-101846_4199897168-all.mp3" at bounding box center [383, 193] width 171 height 21
paste input "101846"
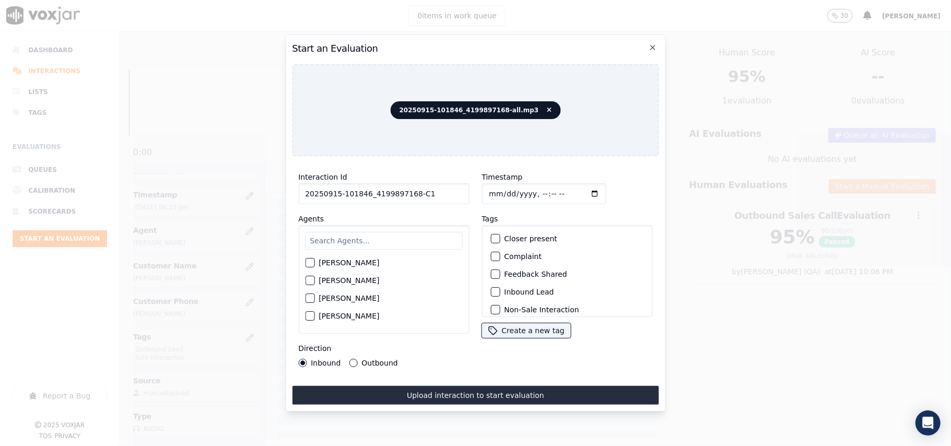
type input "20250915-101846_4199897168-C1"
click at [502, 187] on input "Timestamp" at bounding box center [544, 193] width 124 height 21
type input "[DATE]T16:36"
click at [366, 234] on input "text" at bounding box center [383, 241] width 157 height 18
type input "[PERSON_NAME]"
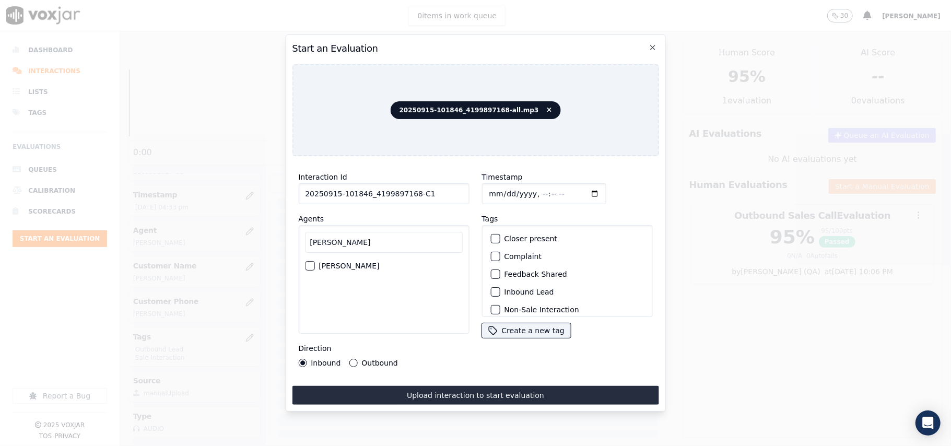
click at [338, 262] on label "[PERSON_NAME]" at bounding box center [349, 265] width 61 height 7
click at [314, 261] on button "[PERSON_NAME]" at bounding box center [309, 265] width 9 height 9
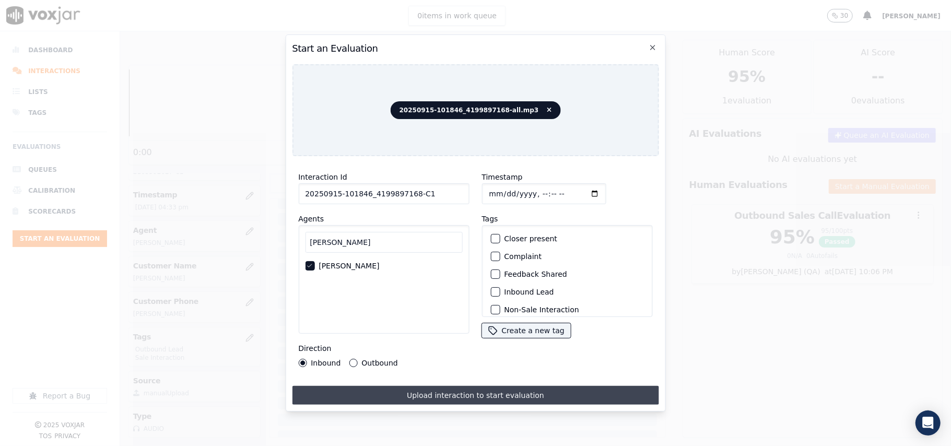
click at [441, 389] on button "Upload interaction to start evaluation" at bounding box center [475, 395] width 367 height 19
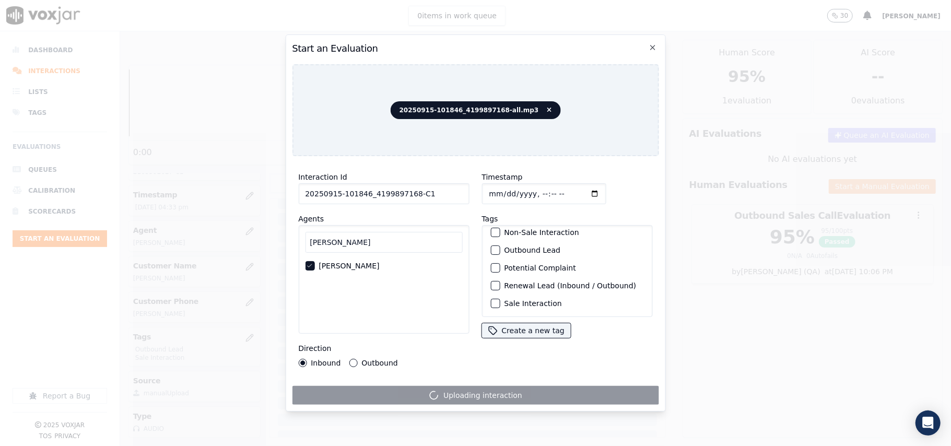
scroll to position [91, 0]
click at [491, 300] on div "button" at bounding box center [494, 303] width 7 height 7
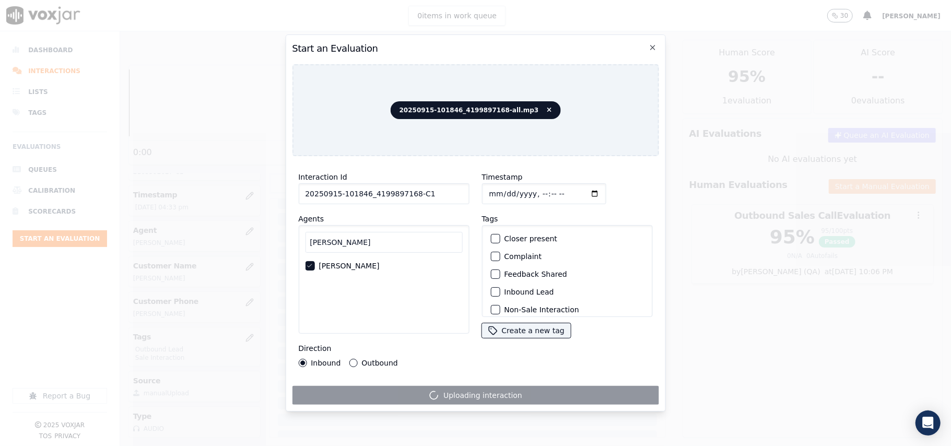
click at [521, 288] on label "Inbound Lead" at bounding box center [529, 291] width 50 height 7
click at [500, 287] on button "Inbound Lead" at bounding box center [494, 291] width 9 height 9
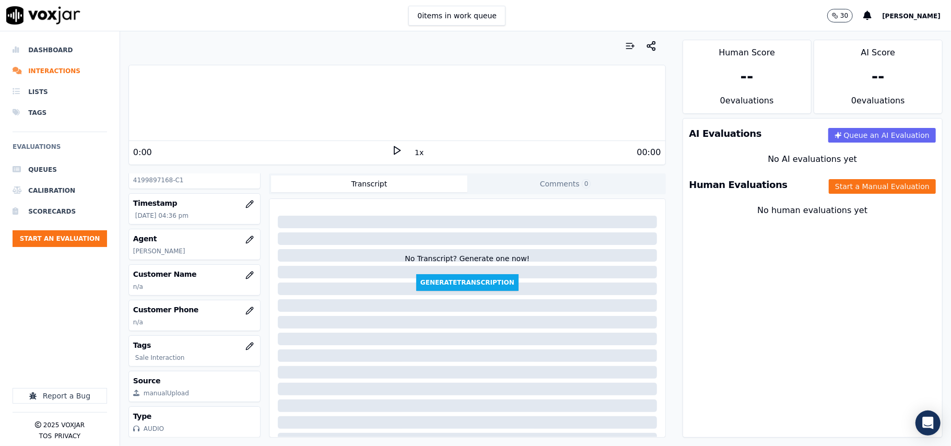
scroll to position [94, 0]
click at [829, 187] on button "Start a Manual Evaluation" at bounding box center [882, 186] width 107 height 15
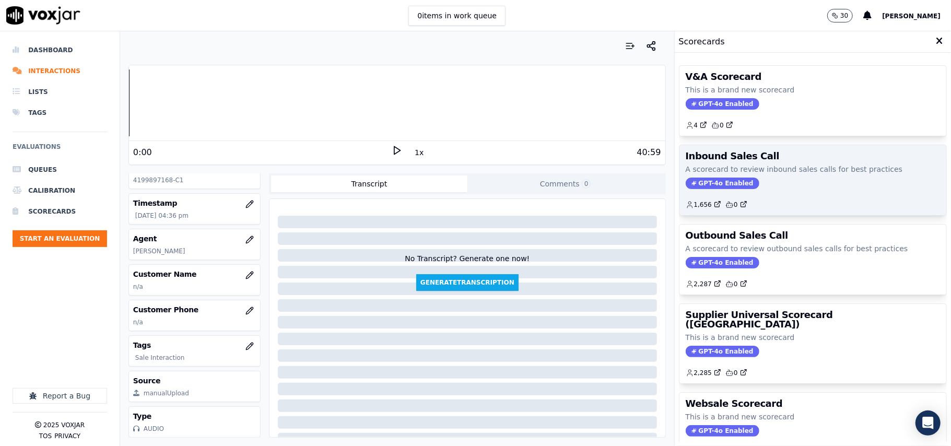
click at [692, 178] on span "GPT-4o Enabled" at bounding box center [723, 183] width 74 height 11
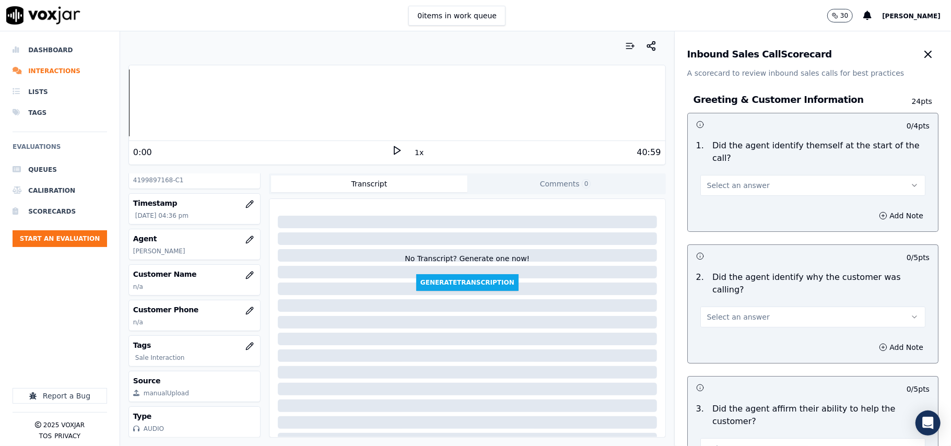
click at [700, 175] on button "Select an answer" at bounding box center [812, 185] width 225 height 21
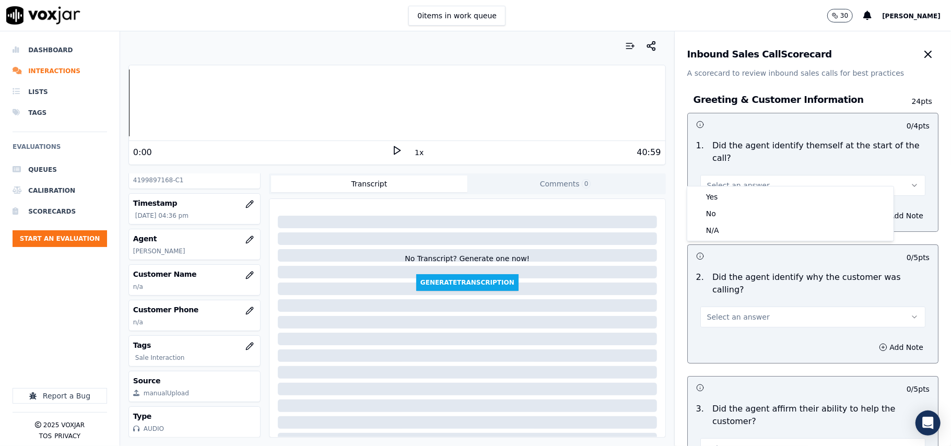
drag, startPoint x: 693, startPoint y: 187, endPoint x: 693, endPoint y: 194, distance: 7.3
click at [693, 193] on div "Yes No N/A" at bounding box center [790, 213] width 206 height 54
click at [703, 195] on div "Yes" at bounding box center [790, 197] width 202 height 17
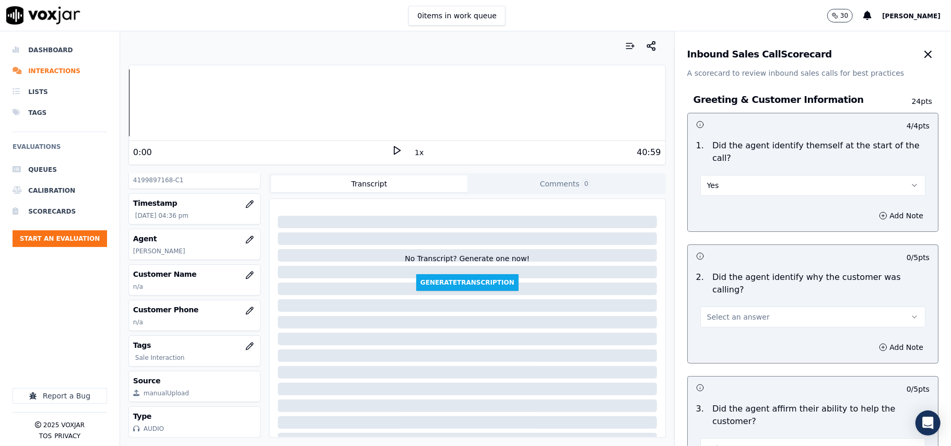
click at [706, 205] on div "Add Note" at bounding box center [813, 215] width 250 height 31
click at [729, 332] on div "Add Note" at bounding box center [813, 347] width 250 height 31
click at [726, 312] on span "Select an answer" at bounding box center [738, 317] width 63 height 10
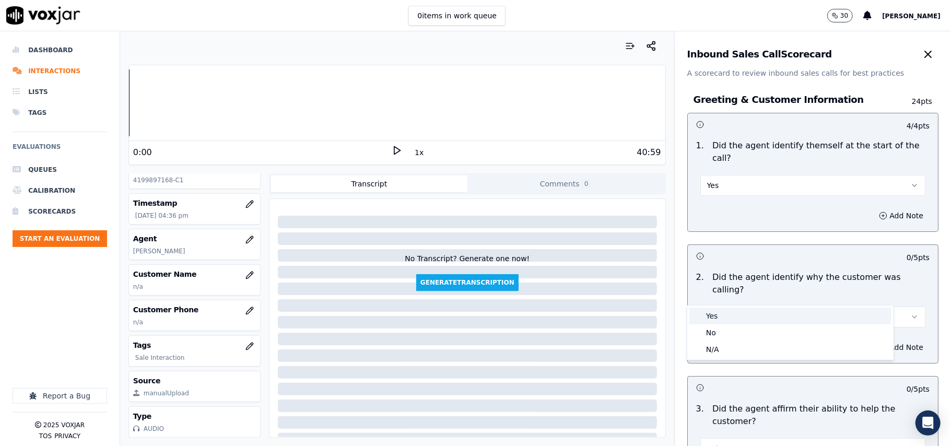
click at [713, 312] on div "Yes" at bounding box center [790, 316] width 202 height 17
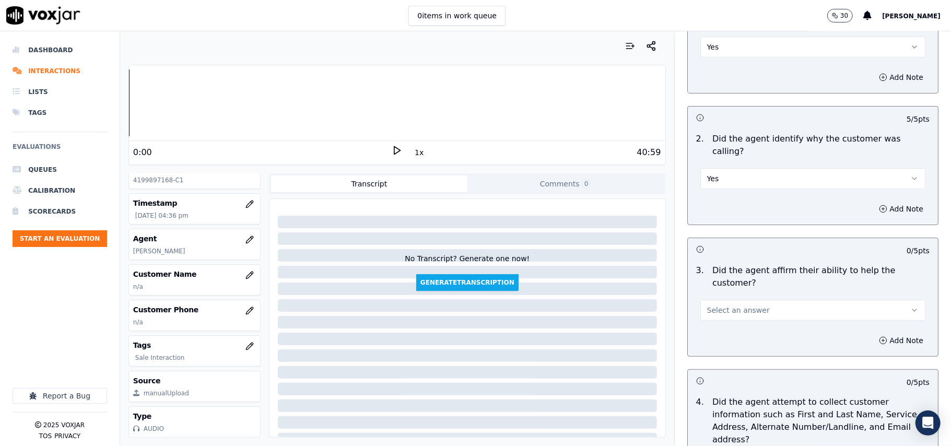
scroll to position [139, 0]
click at [709, 283] on div "3 . Did the agent affirm their ability to help the customer? Select an answer" at bounding box center [813, 292] width 250 height 65
click at [709, 299] on button "Select an answer" at bounding box center [812, 309] width 225 height 21
click at [705, 291] on div "Yes" at bounding box center [790, 296] width 202 height 17
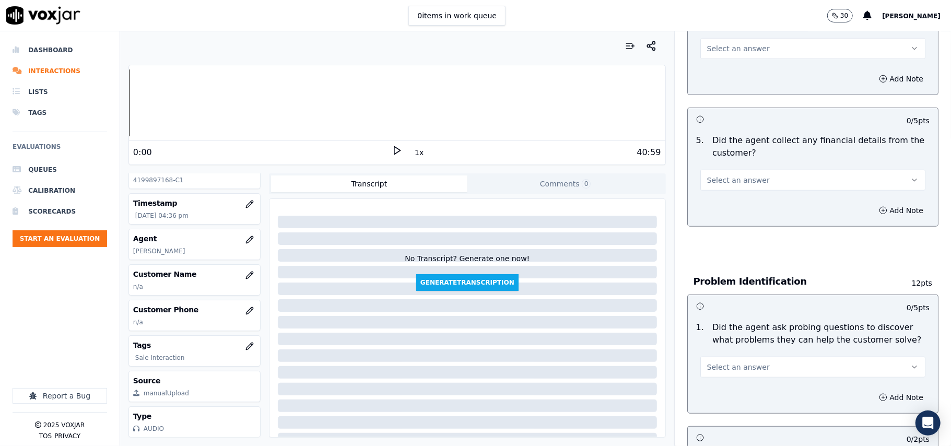
scroll to position [627, 0]
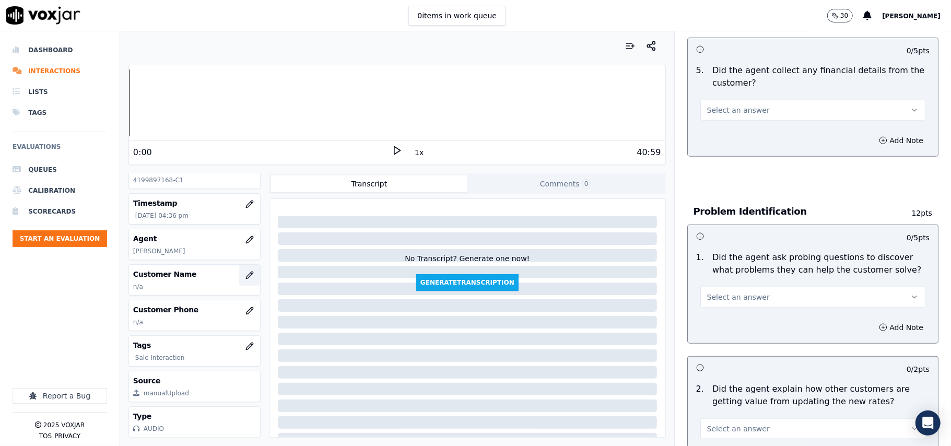
click at [240, 265] on button "button" at bounding box center [249, 275] width 21 height 21
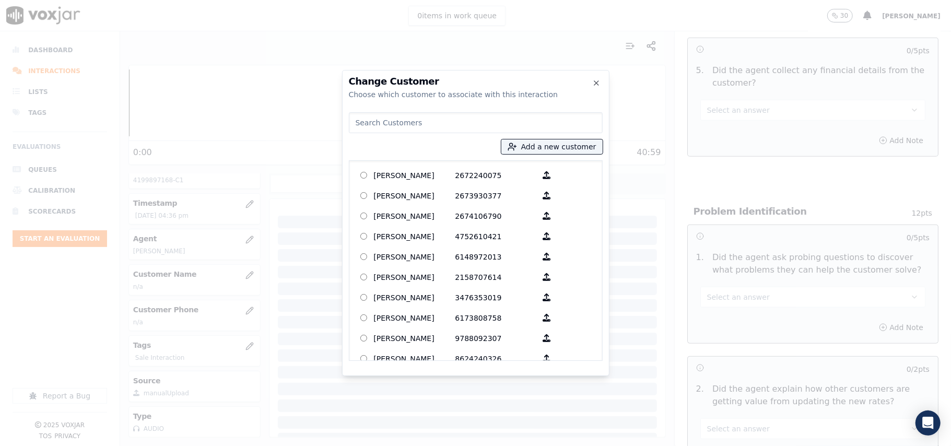
paste input "[PERSON_NAME]"
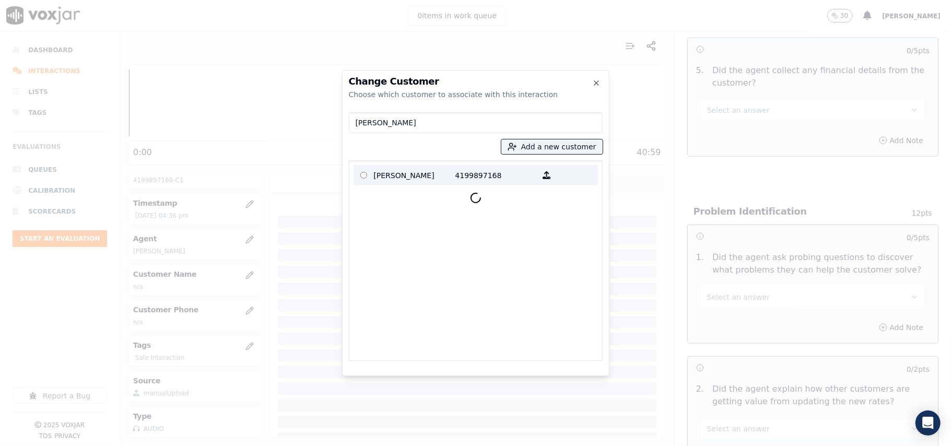
type input "[PERSON_NAME]"
drag, startPoint x: 372, startPoint y: 174, endPoint x: 374, endPoint y: 180, distance: 6.3
click at [372, 175] on label "[PERSON_NAME] 4199897168" at bounding box center [476, 175] width 244 height 20
click at [410, 171] on p "[PERSON_NAME]" at bounding box center [414, 175] width 81 height 16
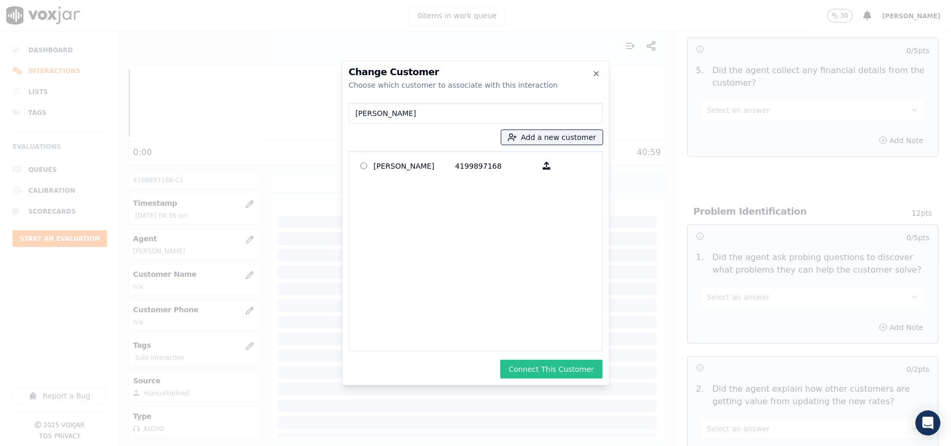
click at [550, 360] on button "Connect This Customer" at bounding box center [551, 369] width 102 height 19
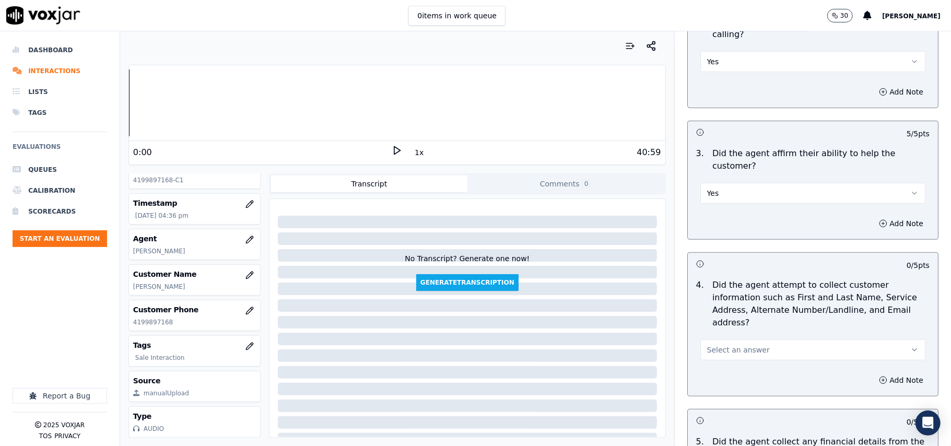
scroll to position [278, 0]
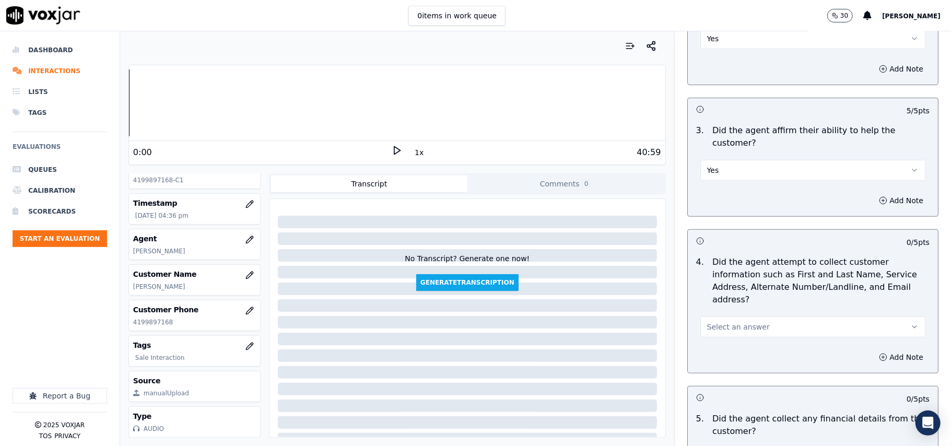
click at [751, 317] on button "Select an answer" at bounding box center [812, 327] width 225 height 21
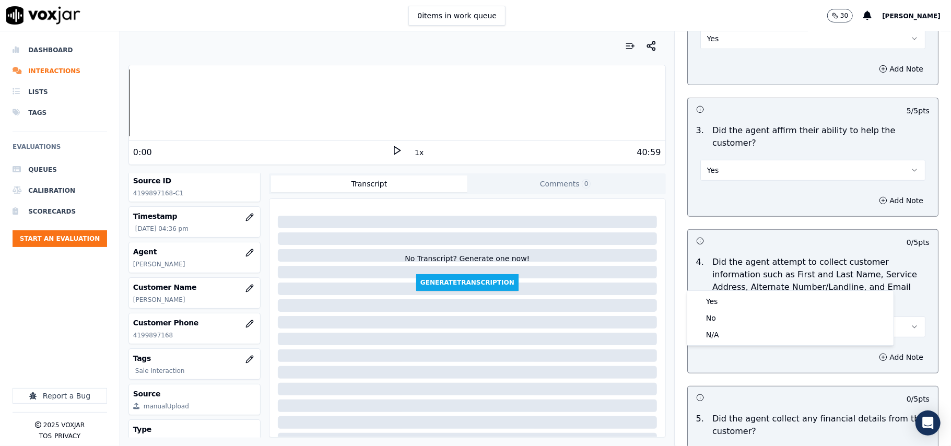
scroll to position [94, 0]
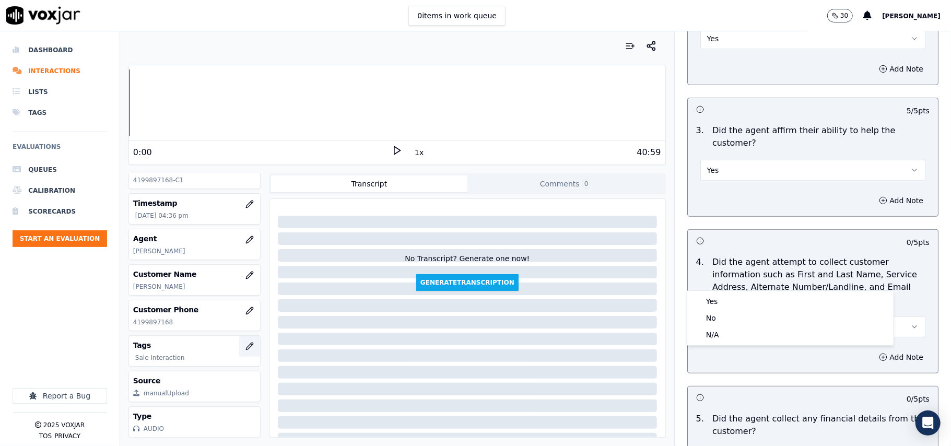
click at [246, 343] on icon "button" at bounding box center [249, 346] width 7 height 7
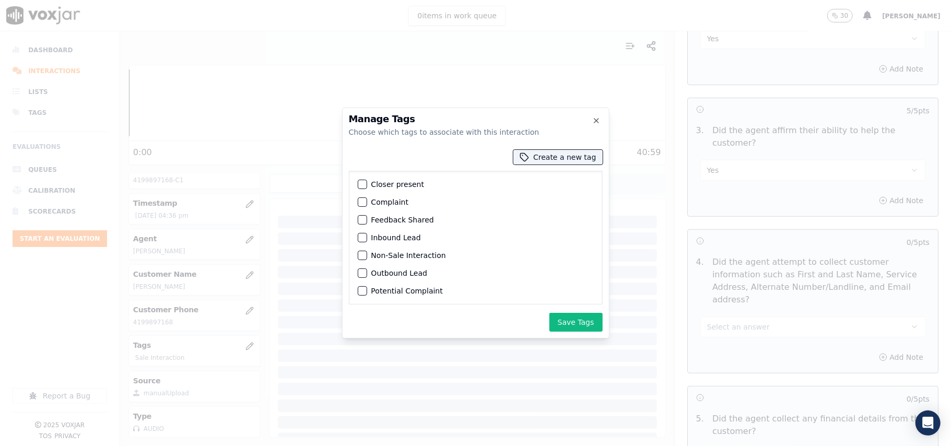
scroll to position [49, 0]
click at [362, 198] on div "button" at bounding box center [361, 201] width 7 height 7
click at [590, 322] on button "Save Tags" at bounding box center [575, 322] width 53 height 19
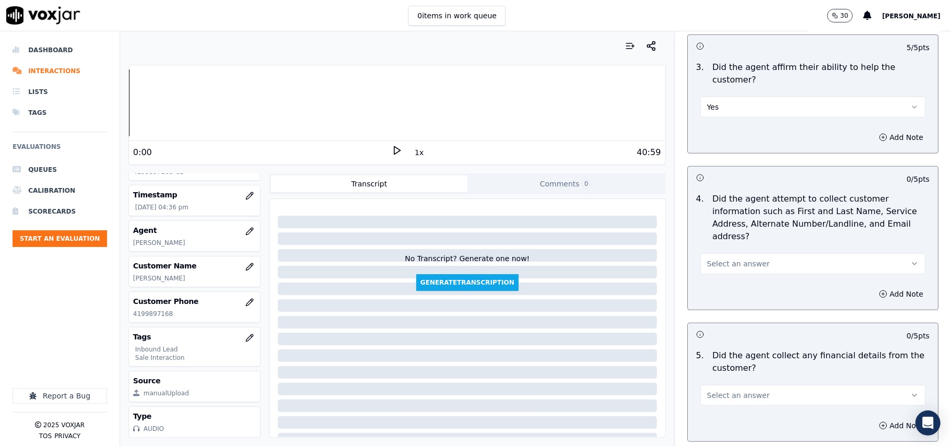
scroll to position [348, 0]
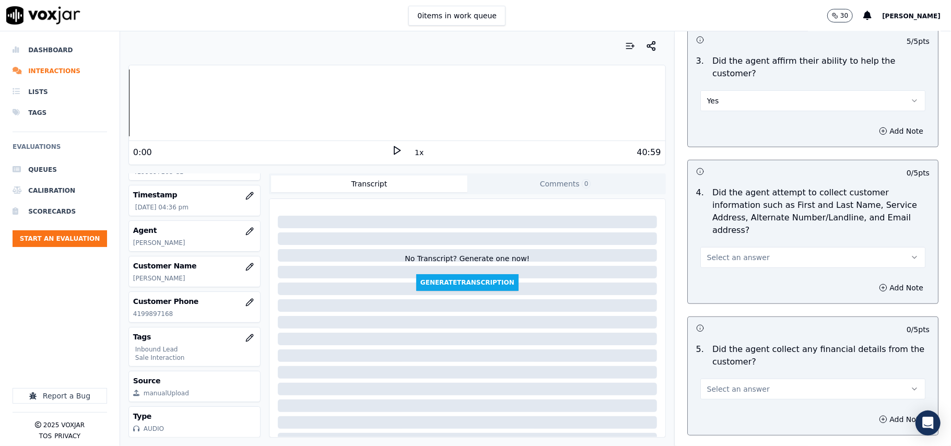
click at [763, 247] on button "Select an answer" at bounding box center [812, 257] width 225 height 21
click at [723, 232] on div "Yes" at bounding box center [790, 232] width 202 height 17
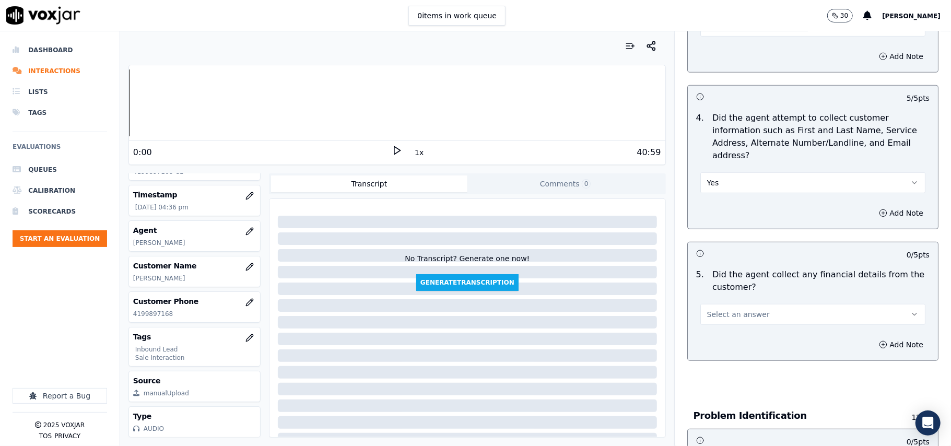
scroll to position [487, 0]
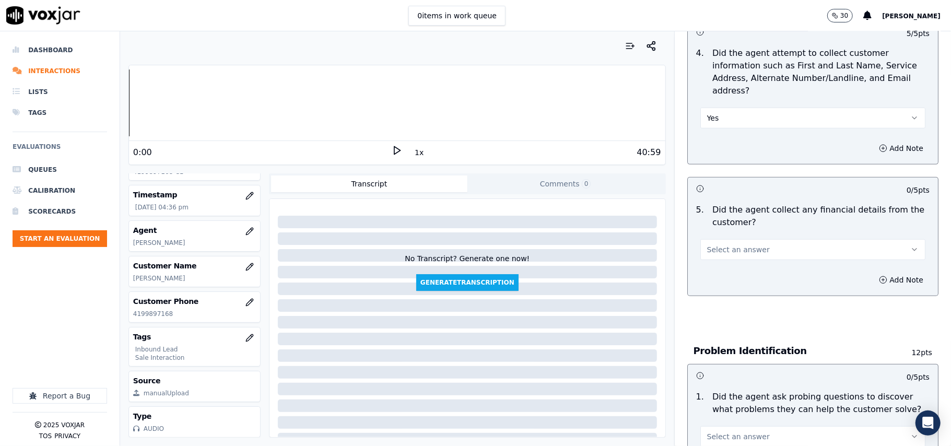
drag, startPoint x: 736, startPoint y: 190, endPoint x: 720, endPoint y: 211, distance: 26.8
click at [736, 237] on div "Select an answer" at bounding box center [812, 248] width 225 height 23
click at [718, 244] on span "Select an answer" at bounding box center [738, 249] width 63 height 10
click at [709, 239] on div "No" at bounding box center [790, 241] width 202 height 17
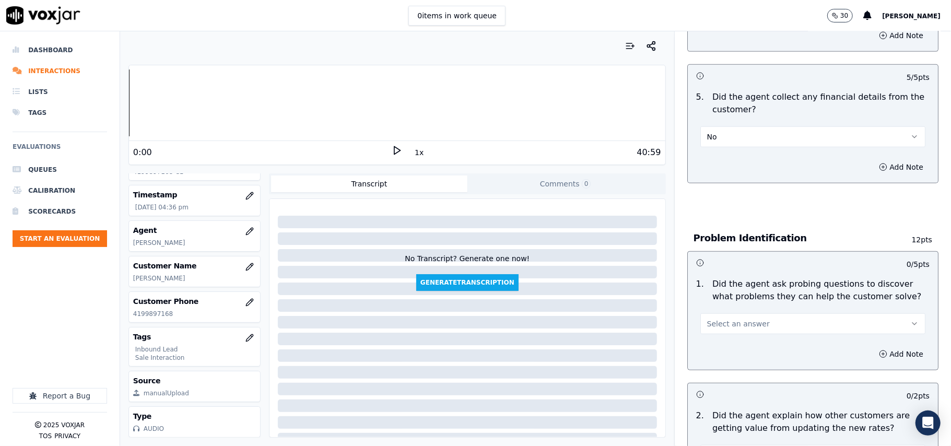
scroll to position [766, 0]
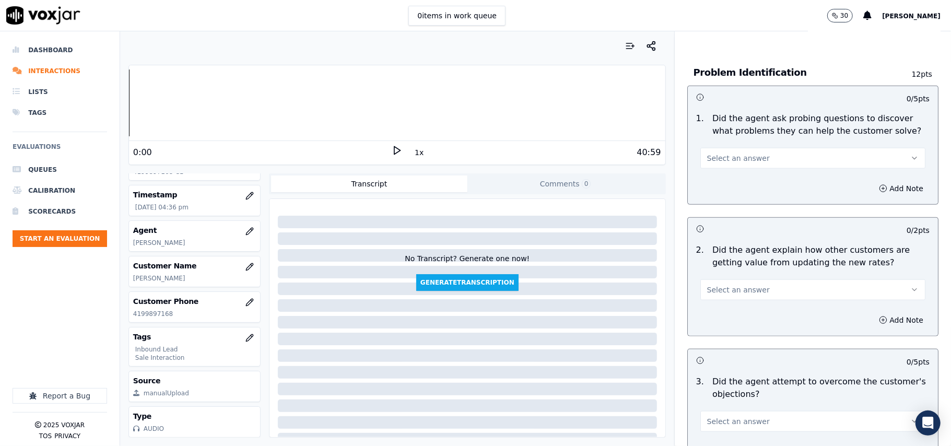
click at [736, 153] on span "Select an answer" at bounding box center [738, 158] width 63 height 10
click at [721, 131] on div "Yes" at bounding box center [790, 133] width 202 height 17
click at [741, 285] on span "Select an answer" at bounding box center [738, 290] width 63 height 10
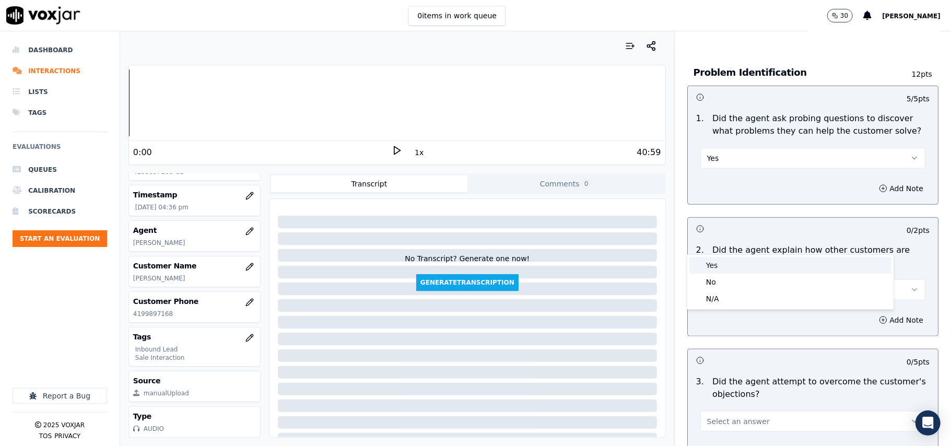
click at [745, 272] on div "Yes" at bounding box center [790, 265] width 202 height 17
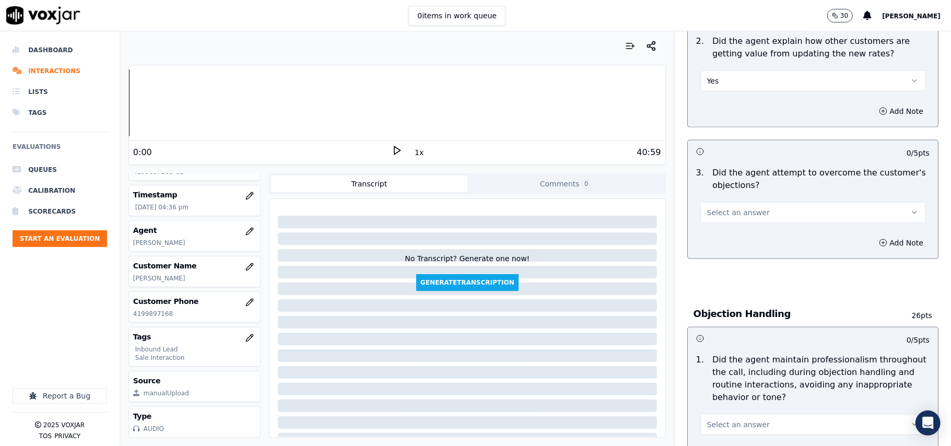
click at [753, 202] on button "Select an answer" at bounding box center [812, 212] width 225 height 21
click at [742, 186] on div "Yes" at bounding box center [790, 188] width 202 height 17
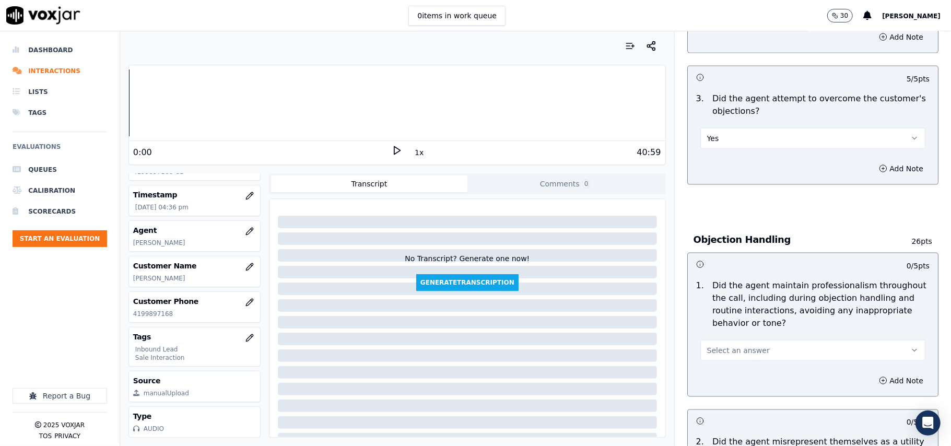
scroll to position [1183, 0]
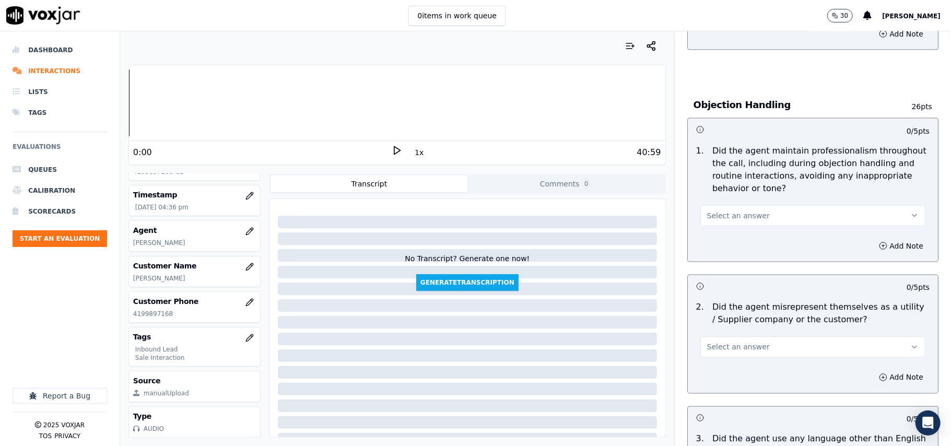
click at [767, 205] on button "Select an answer" at bounding box center [812, 215] width 225 height 21
click at [753, 191] on div "Yes" at bounding box center [790, 191] width 202 height 17
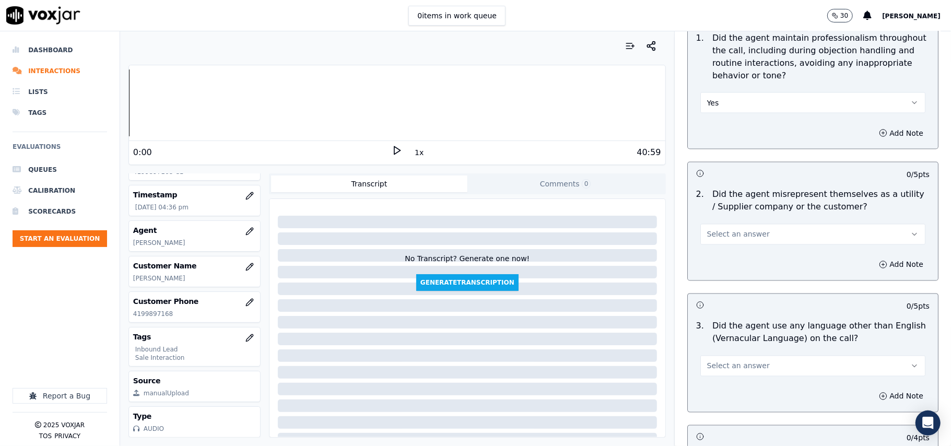
scroll to position [1323, 0]
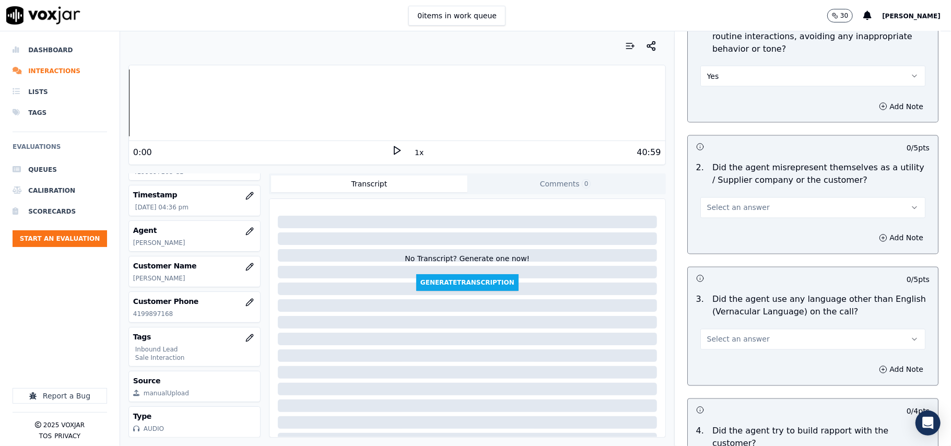
click at [751, 197] on button "Select an answer" at bounding box center [812, 207] width 225 height 21
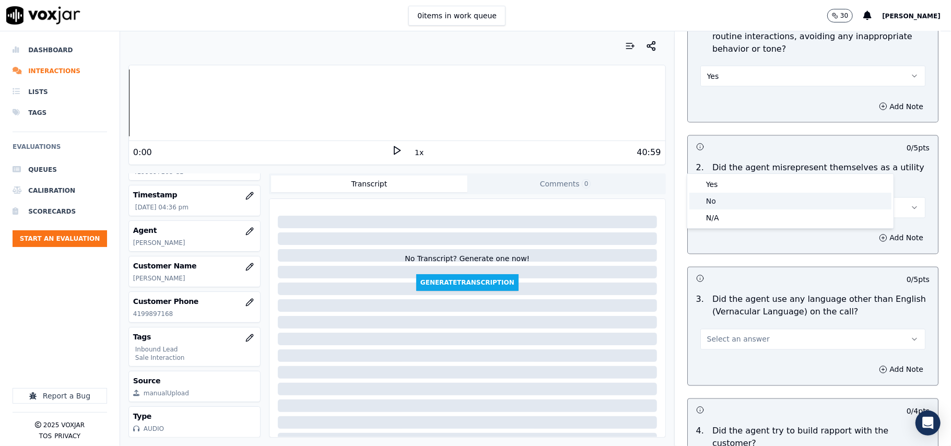
click at [744, 195] on div "No" at bounding box center [790, 201] width 202 height 17
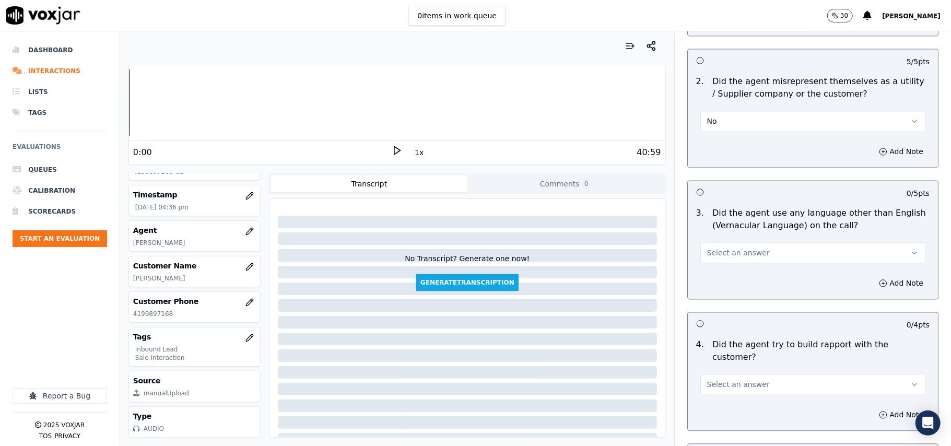
scroll to position [1532, 0]
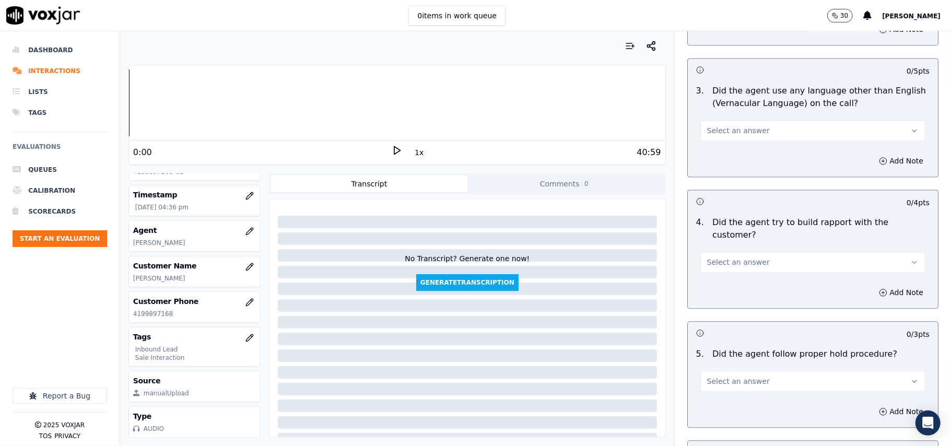
click at [744, 96] on div "3 . Did the agent use any language other than English (Vernacular Language) on …" at bounding box center [813, 112] width 250 height 65
click at [744, 120] on button "Select an answer" at bounding box center [812, 130] width 225 height 21
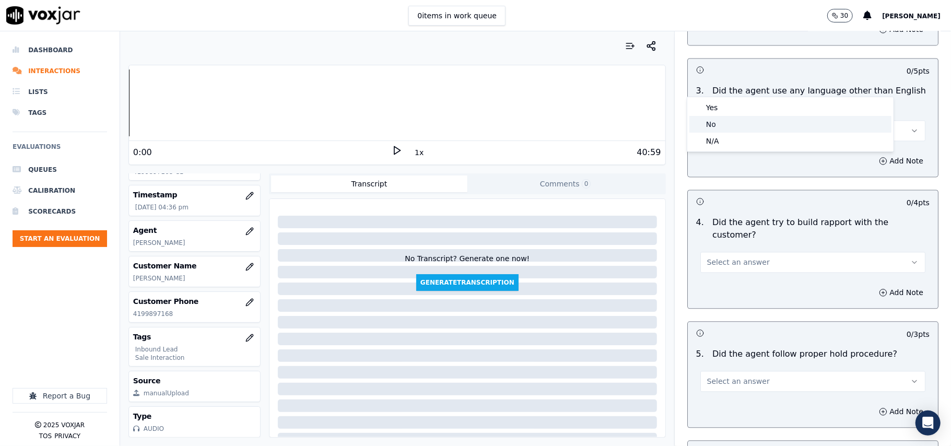
click at [721, 119] on div "No" at bounding box center [790, 124] width 202 height 17
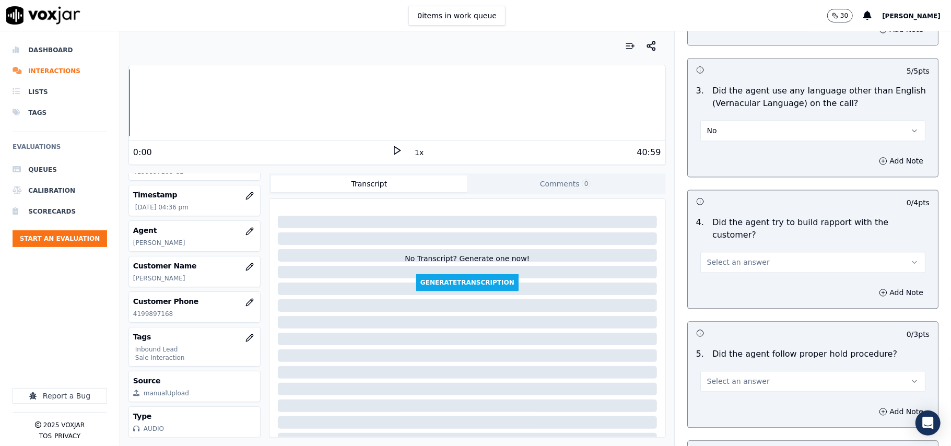
click at [713, 252] on button "Select an answer" at bounding box center [812, 262] width 225 height 21
click at [717, 232] on div "Yes" at bounding box center [790, 227] width 202 height 17
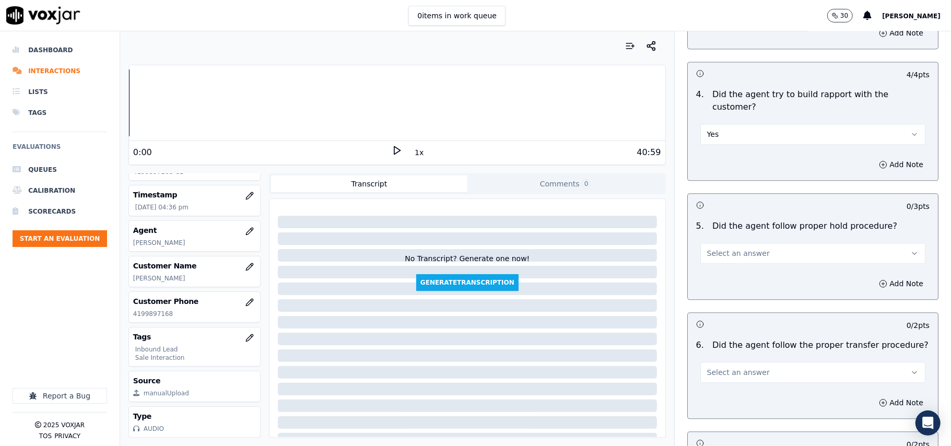
scroll to position [1671, 0]
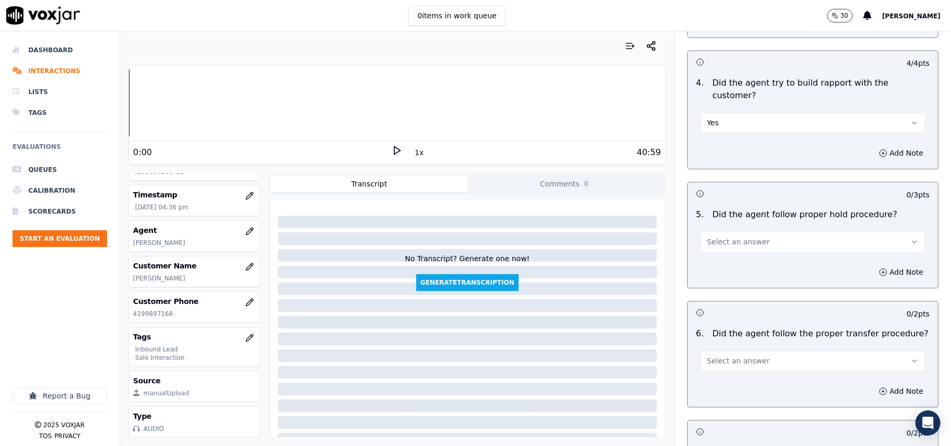
click at [711, 237] on span "Select an answer" at bounding box center [738, 242] width 63 height 10
click at [712, 213] on div "Yes" at bounding box center [790, 207] width 202 height 17
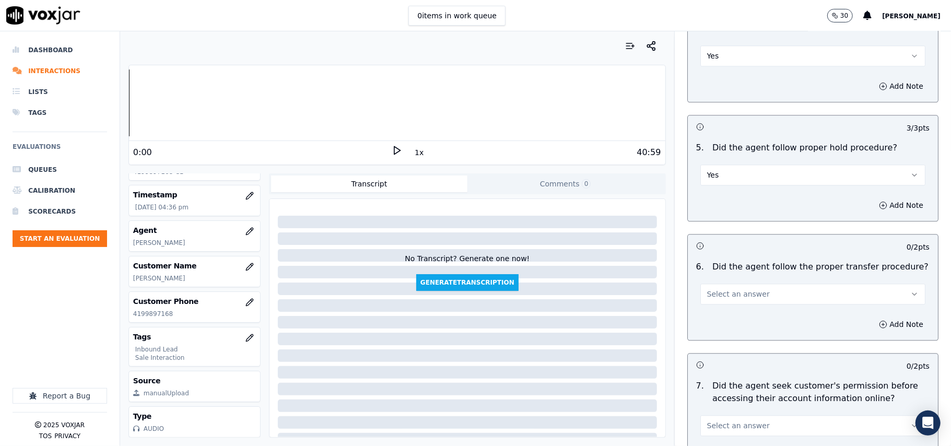
scroll to position [1810, 0]
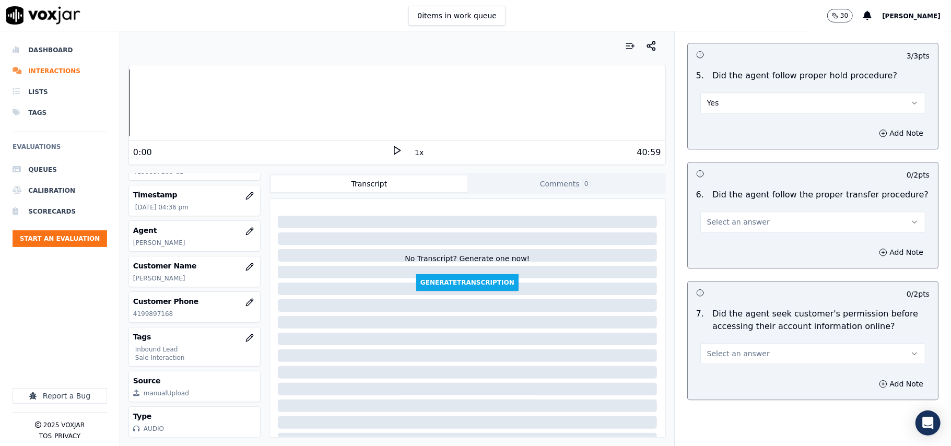
click at [731, 217] on span "Select an answer" at bounding box center [738, 222] width 63 height 10
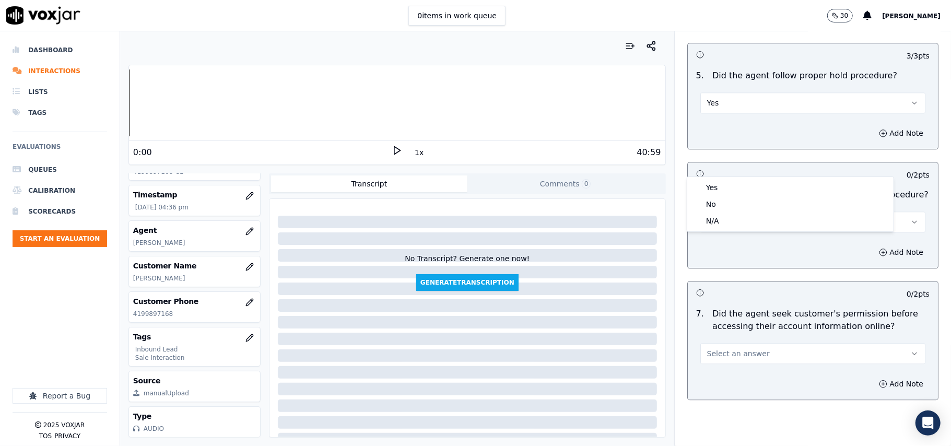
click at [729, 178] on div "Yes No N/A" at bounding box center [790, 204] width 206 height 54
click at [728, 183] on div "Yes" at bounding box center [790, 187] width 202 height 17
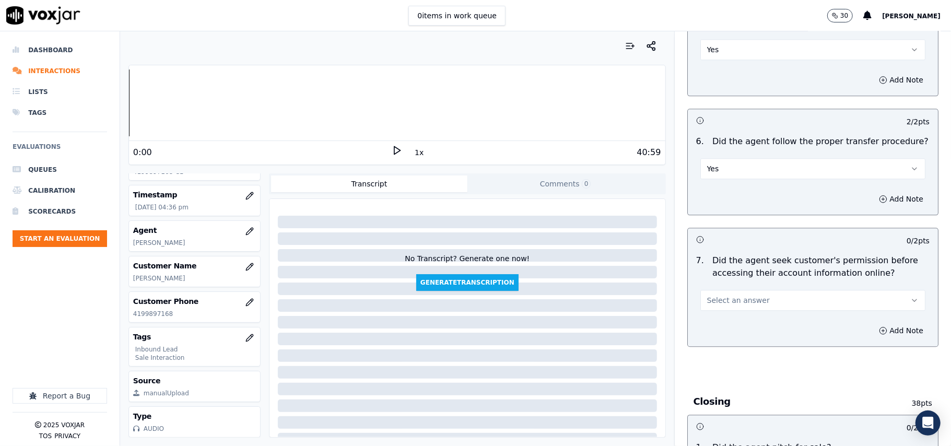
scroll to position [1950, 0]
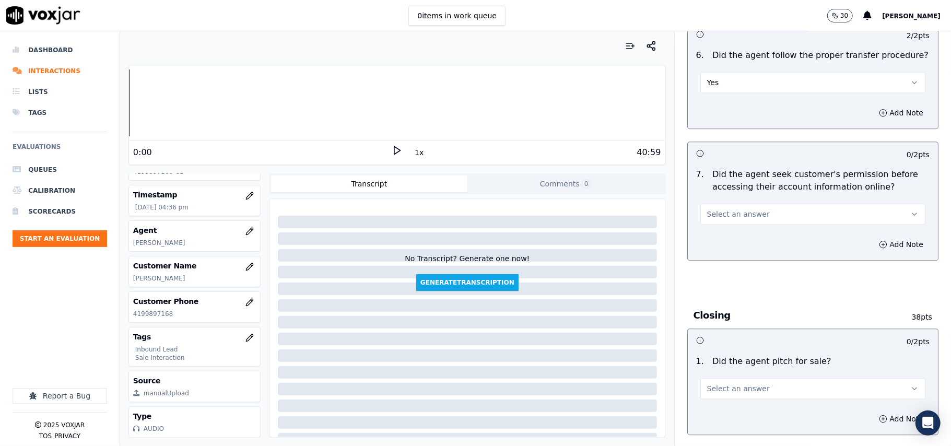
click at [727, 204] on button "Select an answer" at bounding box center [812, 214] width 225 height 21
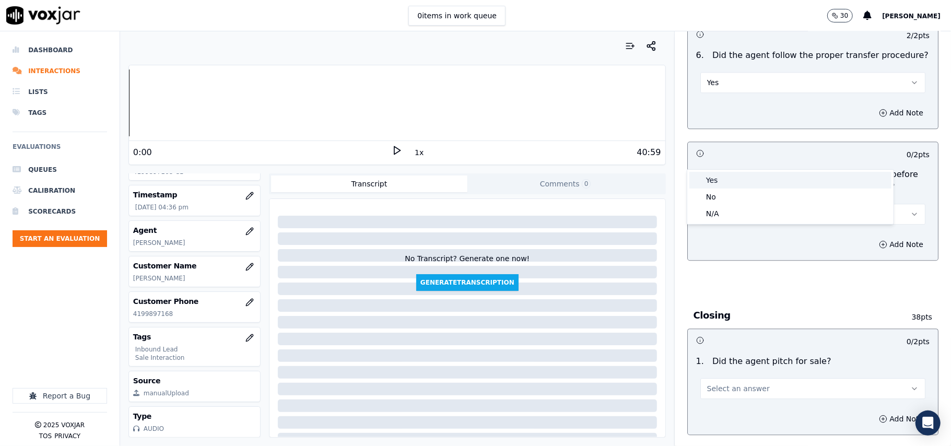
click at [708, 186] on div "Yes" at bounding box center [790, 180] width 202 height 17
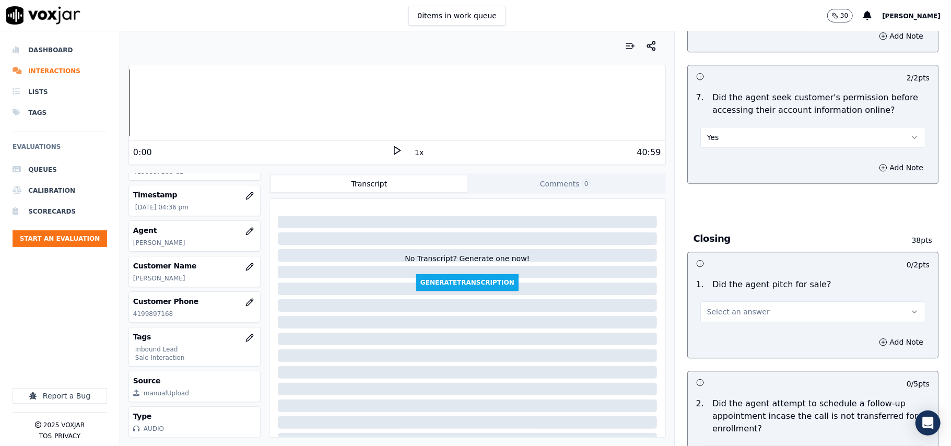
scroll to position [2089, 0]
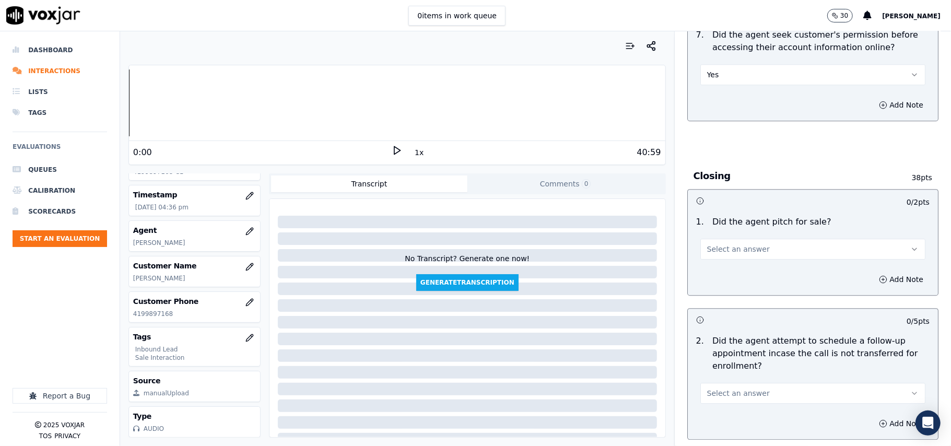
click at [722, 212] on div "1 . Did the agent pitch for sale? Select an answer" at bounding box center [813, 238] width 250 height 52
click at [714, 244] on span "Select an answer" at bounding box center [738, 249] width 63 height 10
click at [704, 218] on div "Yes" at bounding box center [790, 215] width 202 height 17
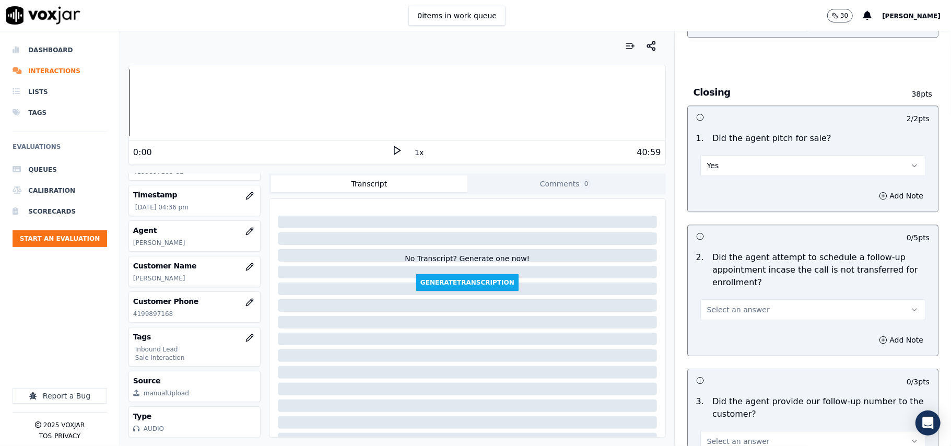
scroll to position [2228, 0]
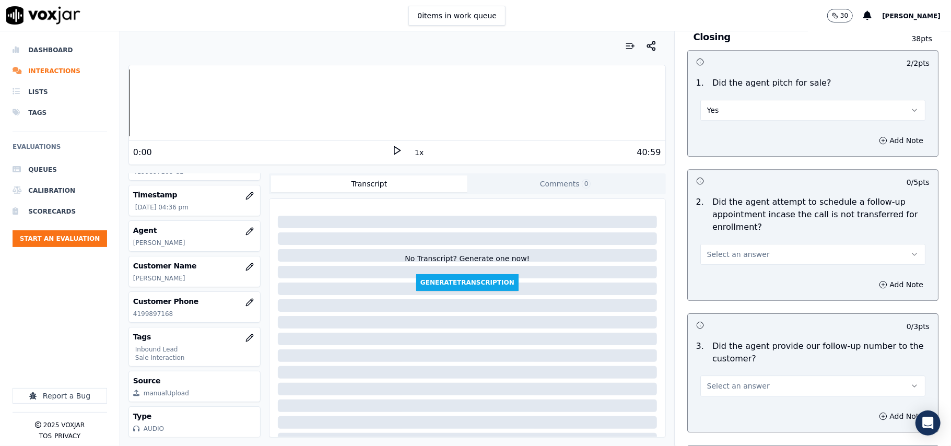
click at [731, 244] on button "Select an answer" at bounding box center [812, 254] width 225 height 21
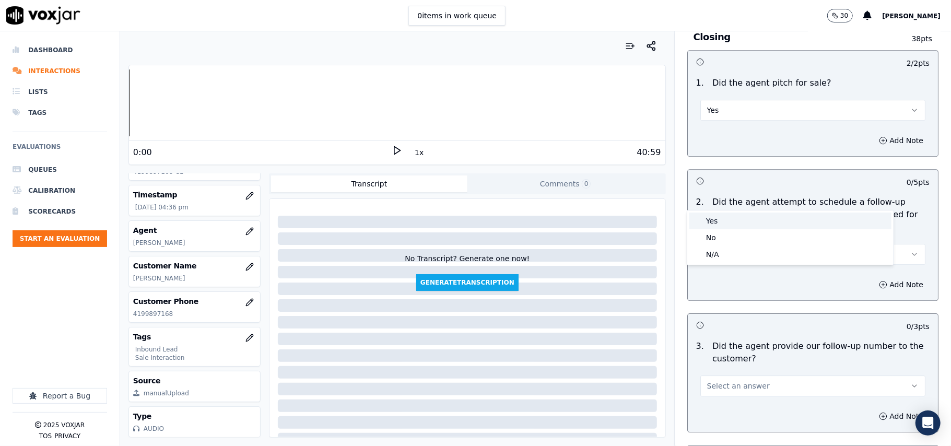
click at [711, 225] on div "Yes" at bounding box center [790, 221] width 202 height 17
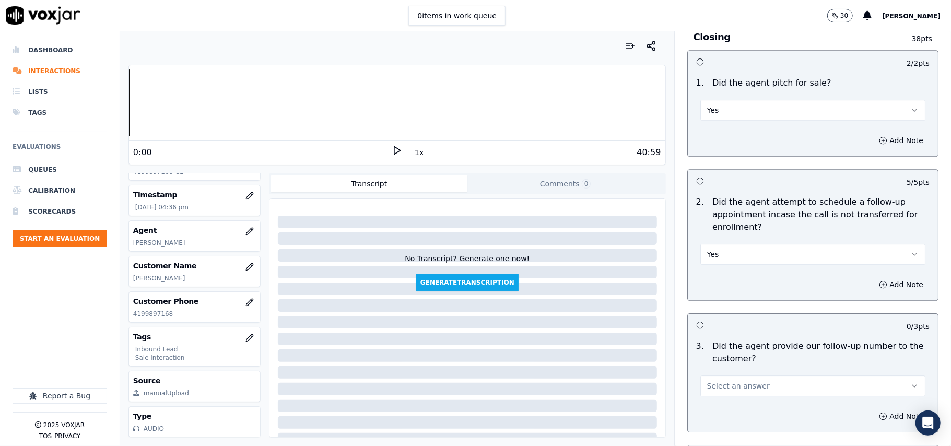
scroll to position [2367, 0]
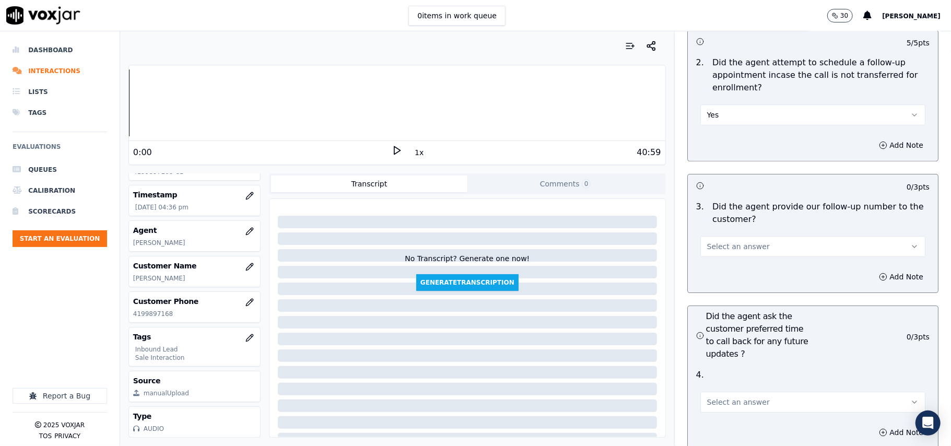
click at [723, 236] on button "Select an answer" at bounding box center [812, 246] width 225 height 21
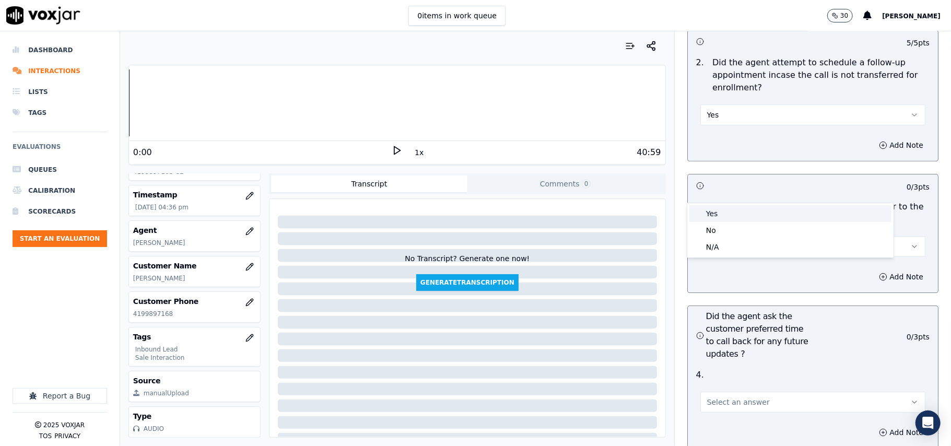
click at [700, 212] on span at bounding box center [697, 213] width 7 height 7
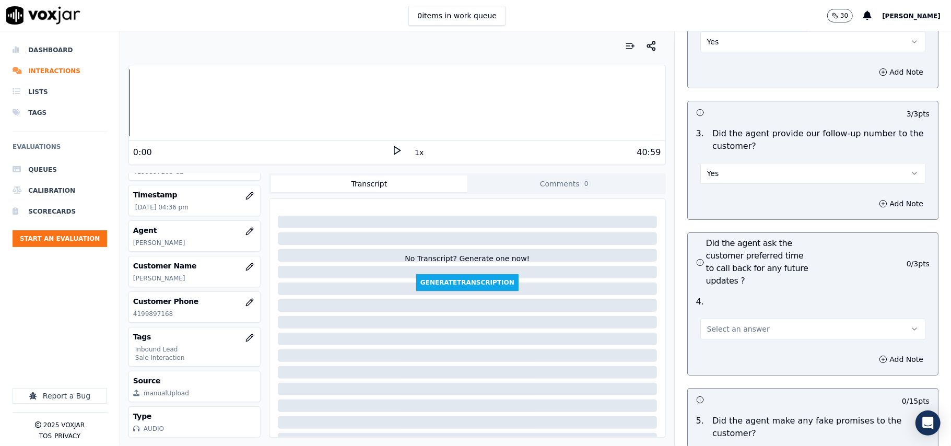
scroll to position [2507, 0]
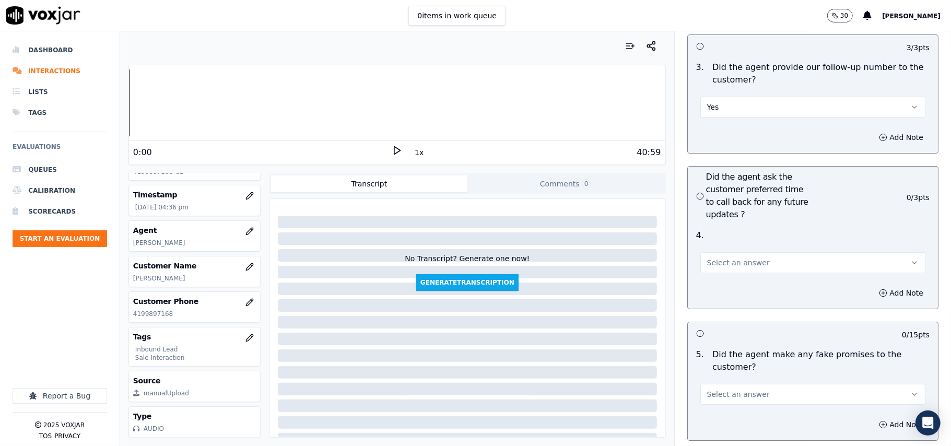
click at [726, 257] on span "Select an answer" at bounding box center [738, 262] width 63 height 10
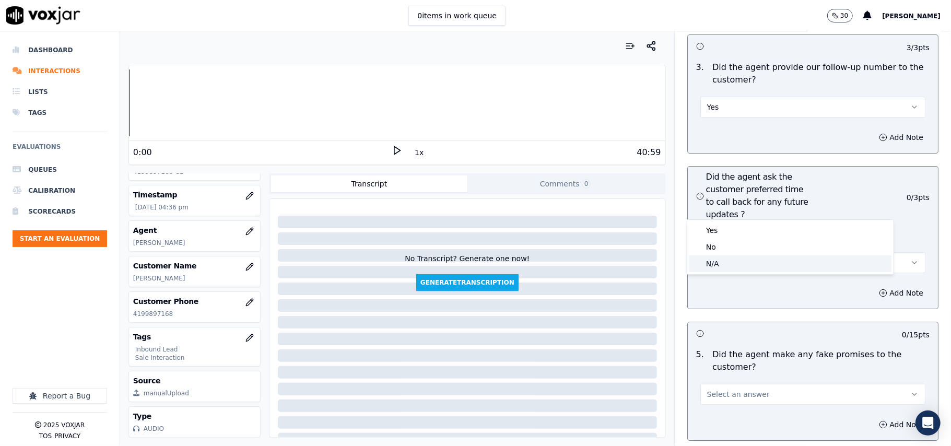
click at [712, 264] on div "N/A" at bounding box center [790, 263] width 202 height 17
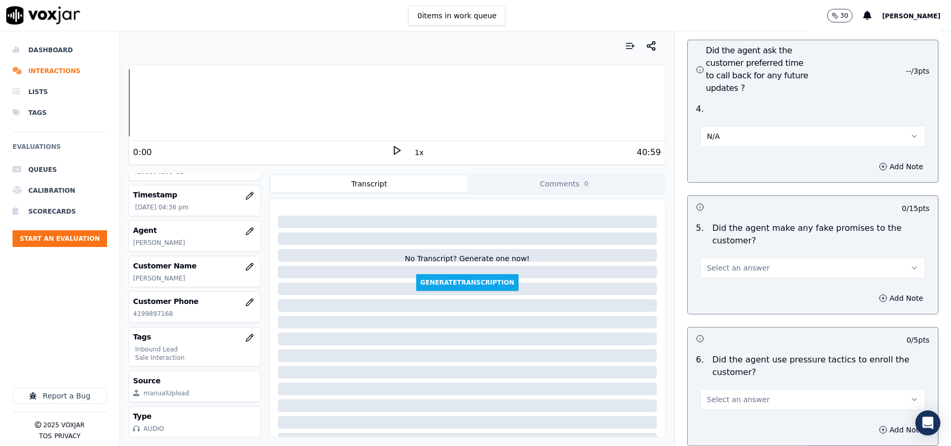
scroll to position [2716, 0]
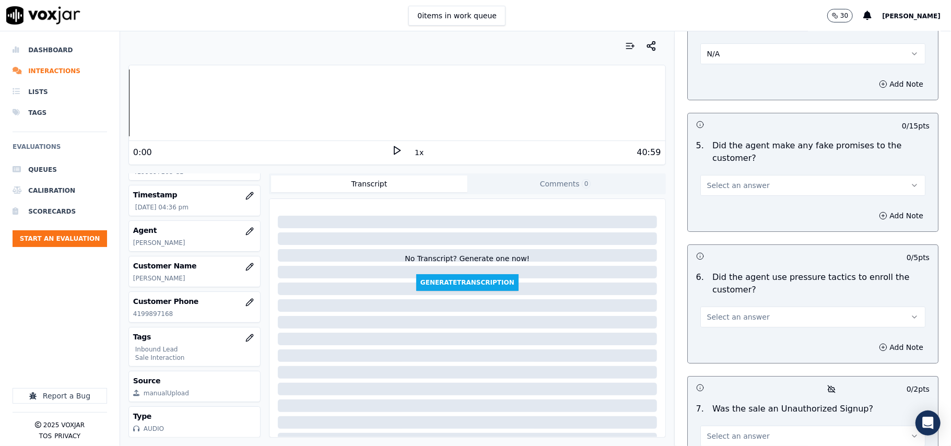
click at [740, 180] on span "Select an answer" at bounding box center [738, 185] width 63 height 10
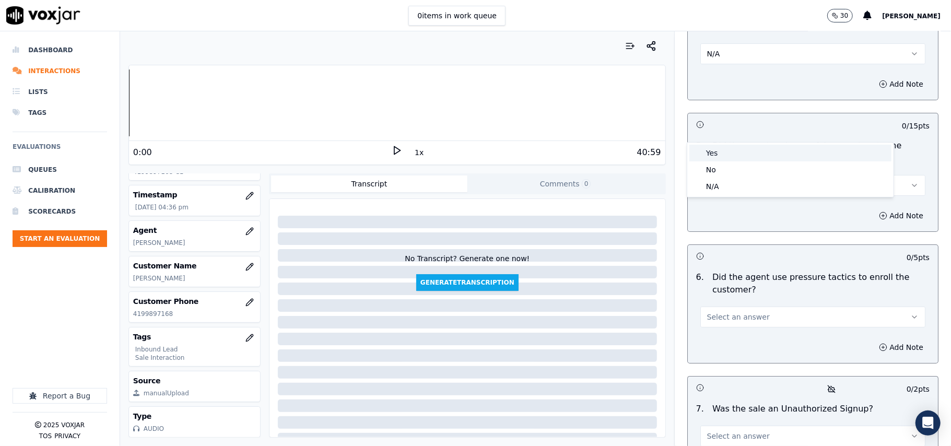
click at [720, 156] on div "Yes" at bounding box center [790, 153] width 202 height 17
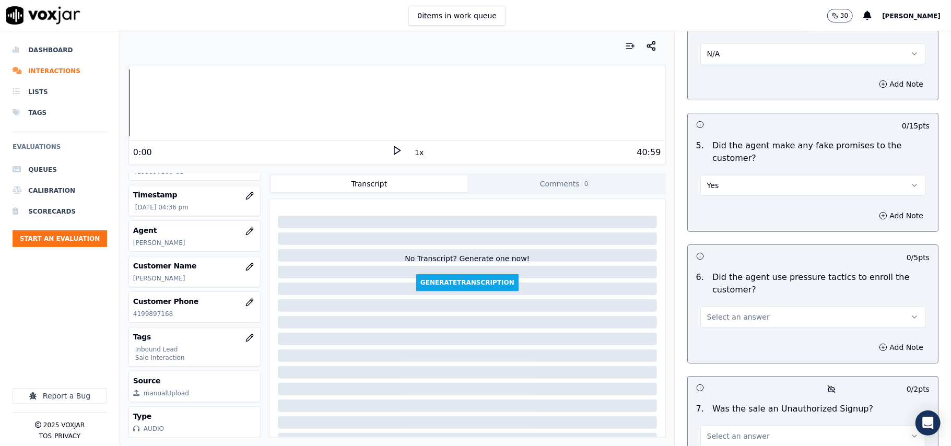
click at [729, 175] on button "Yes" at bounding box center [812, 185] width 225 height 21
click at [712, 174] on div "No" at bounding box center [790, 169] width 202 height 17
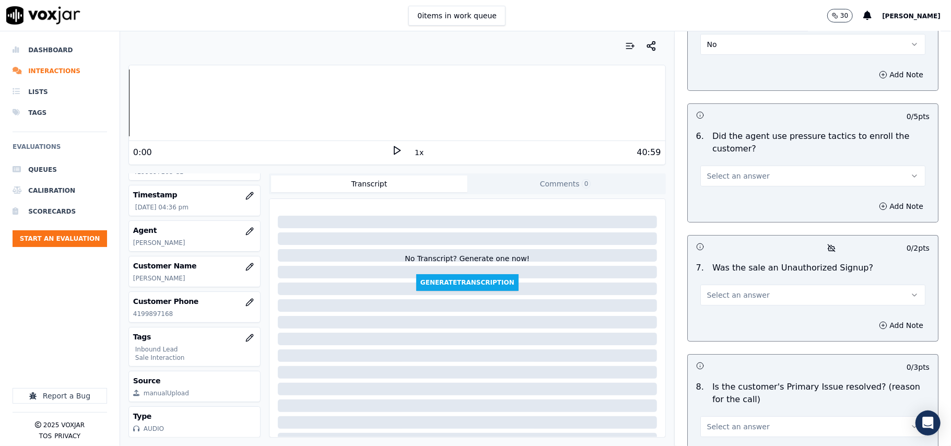
scroll to position [2854, 0]
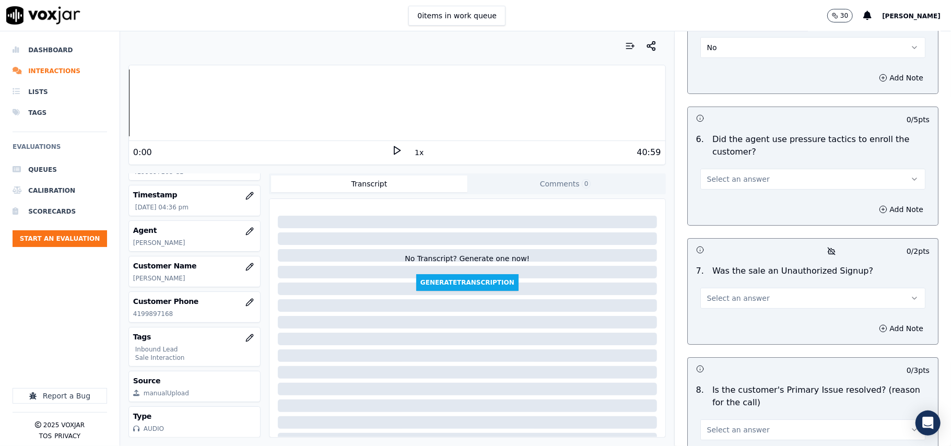
click at [734, 174] on span "Select an answer" at bounding box center [738, 179] width 63 height 10
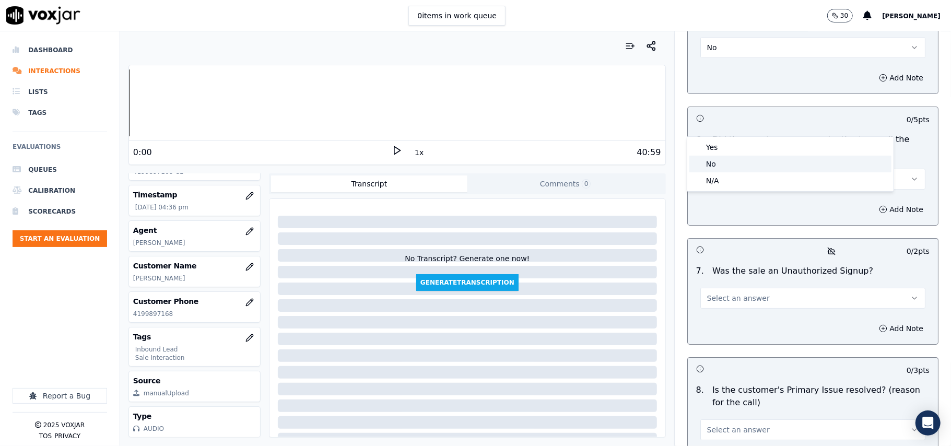
click at [723, 168] on div "No" at bounding box center [790, 164] width 202 height 17
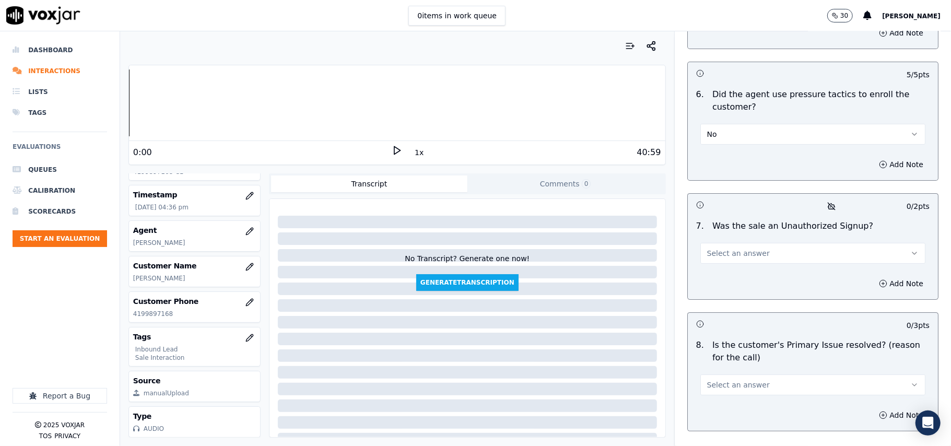
scroll to position [2923, 0]
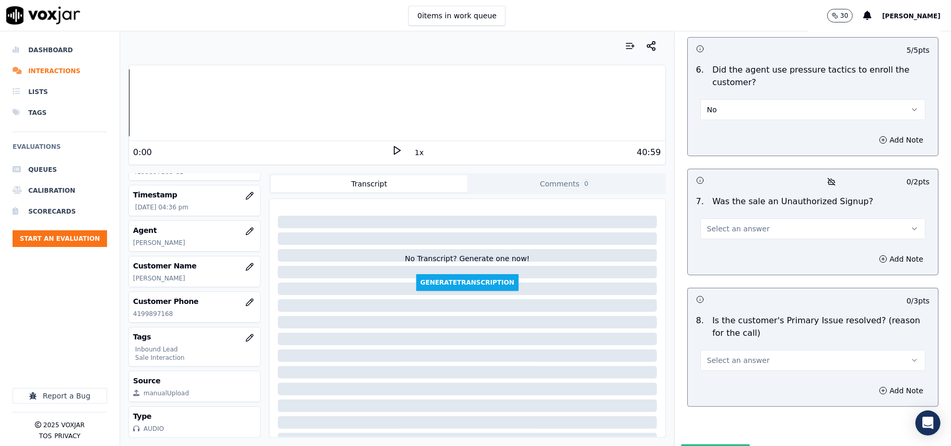
click at [723, 224] on span "Select an answer" at bounding box center [738, 229] width 63 height 10
click at [712, 215] on div "No" at bounding box center [790, 213] width 202 height 17
click at [712, 355] on span "Select an answer" at bounding box center [738, 360] width 63 height 10
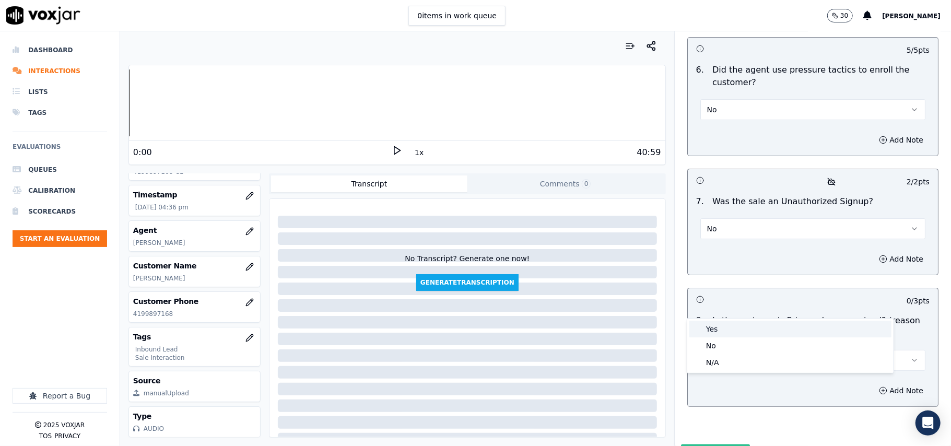
click at [713, 322] on div "Yes" at bounding box center [790, 329] width 202 height 17
click at [705, 444] on button "Submit Scores" at bounding box center [715, 453] width 69 height 19
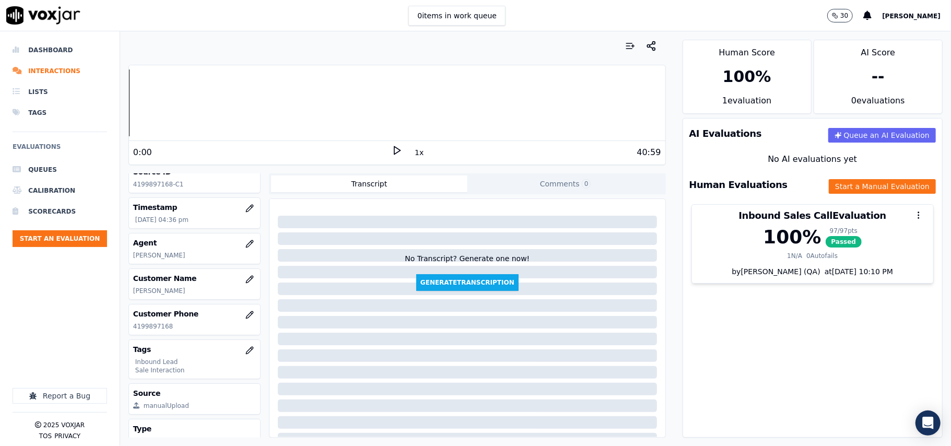
scroll to position [0, 0]
